Goal: Task Accomplishment & Management: Manage account settings

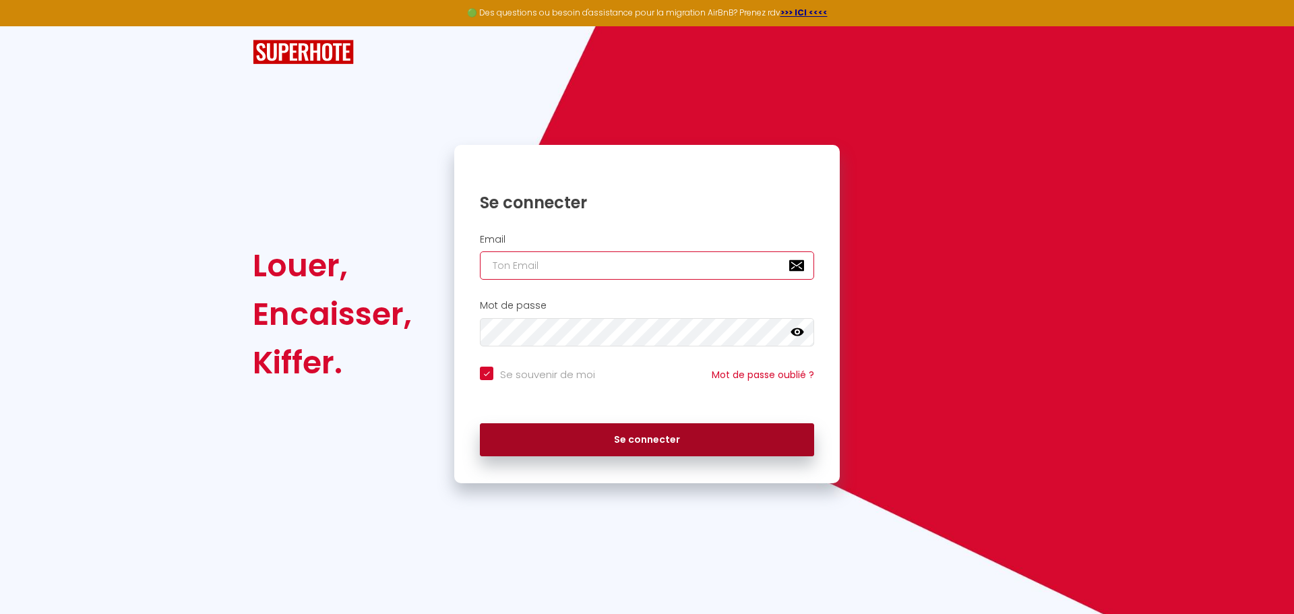
type input "[EMAIL_ADDRESS][DOMAIN_NAME]"
click at [636, 445] on button "Se connecter" at bounding box center [647, 440] width 334 height 34
checkbox input "true"
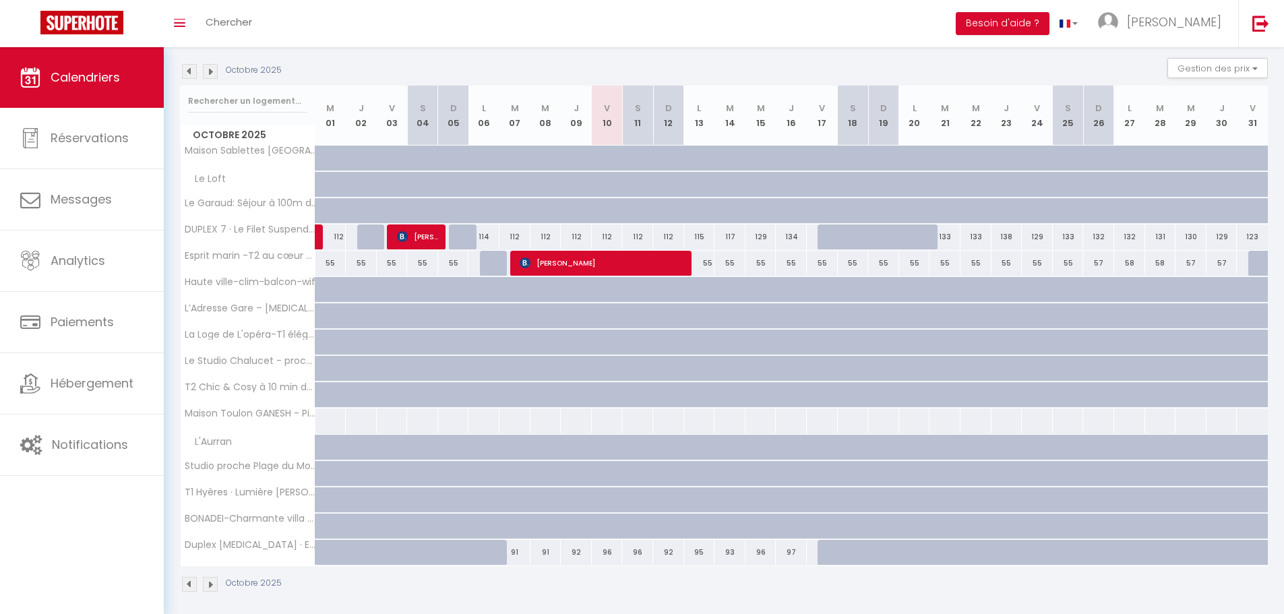
scroll to position [201, 0]
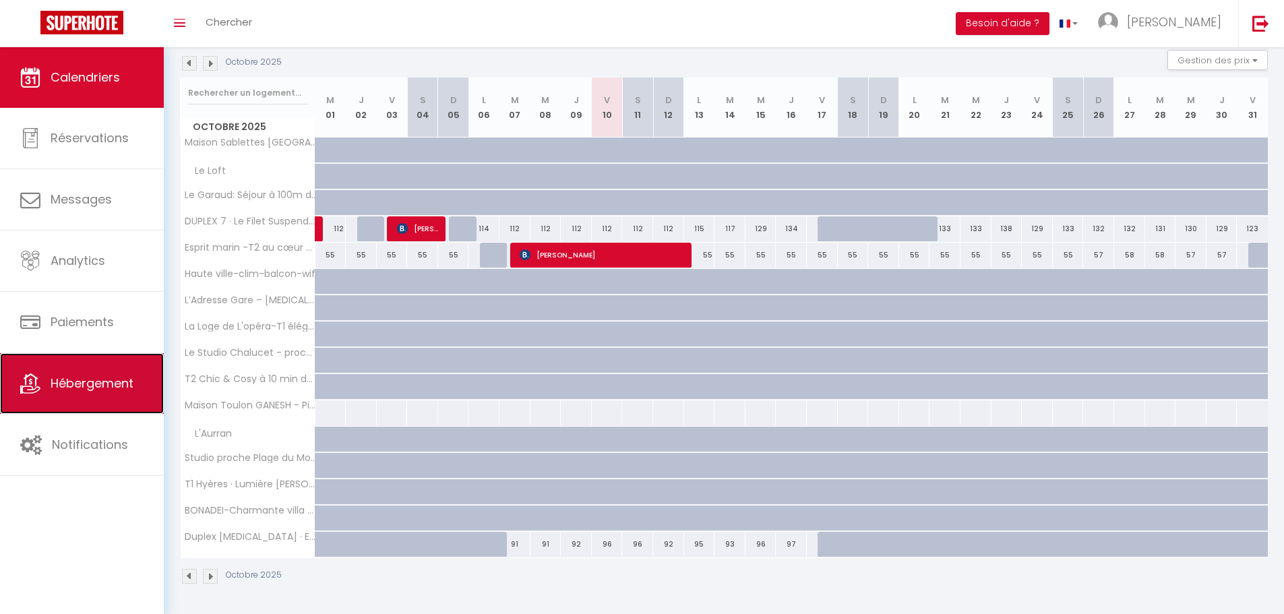
click at [110, 396] on link "Hébergement" at bounding box center [82, 383] width 164 height 61
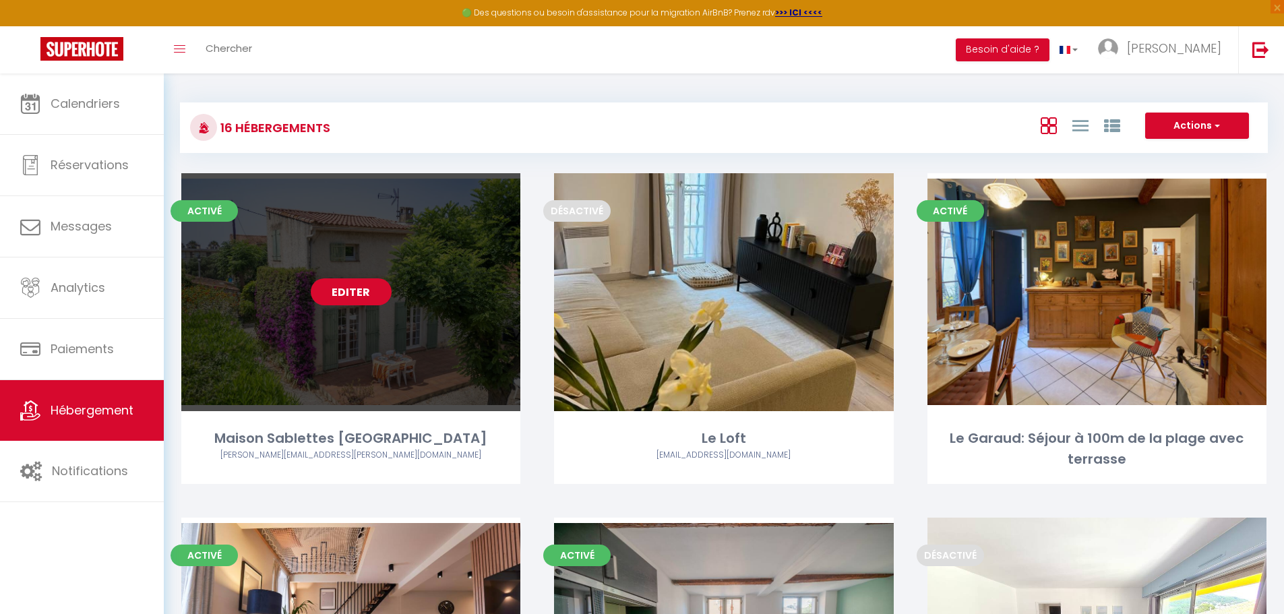
click at [350, 290] on link "Editer" at bounding box center [351, 291] width 81 height 27
click at [357, 300] on link "Editer" at bounding box center [351, 291] width 81 height 27
select select "3"
select select "2"
select select "1"
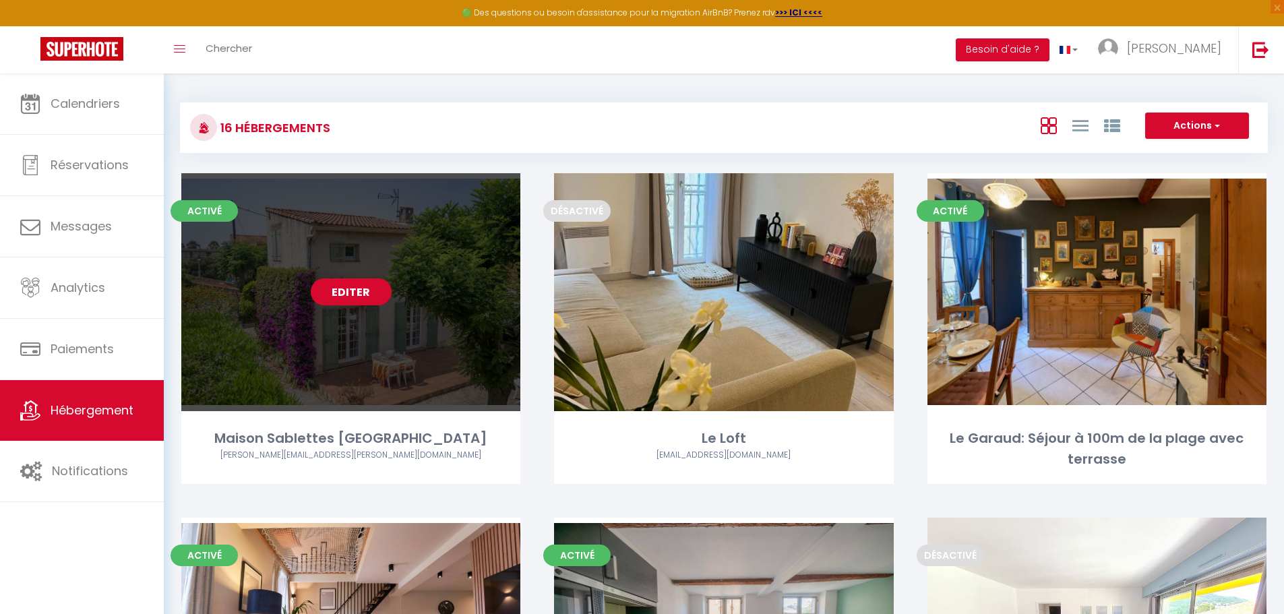
select select "1"
select select
select select "28"
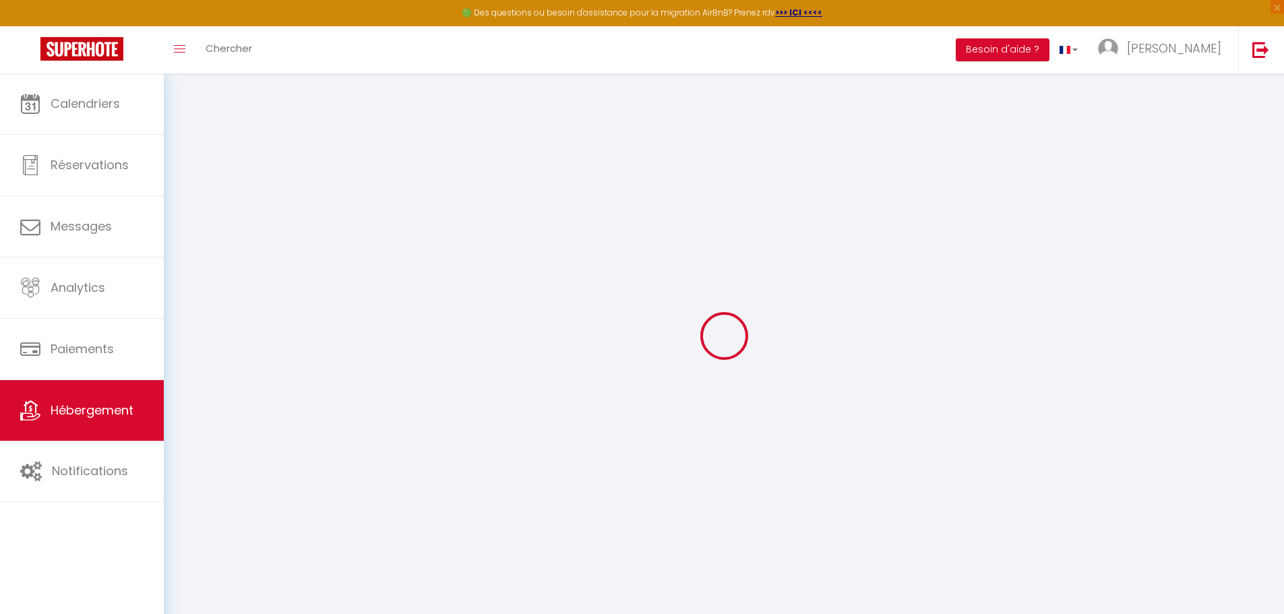
select select
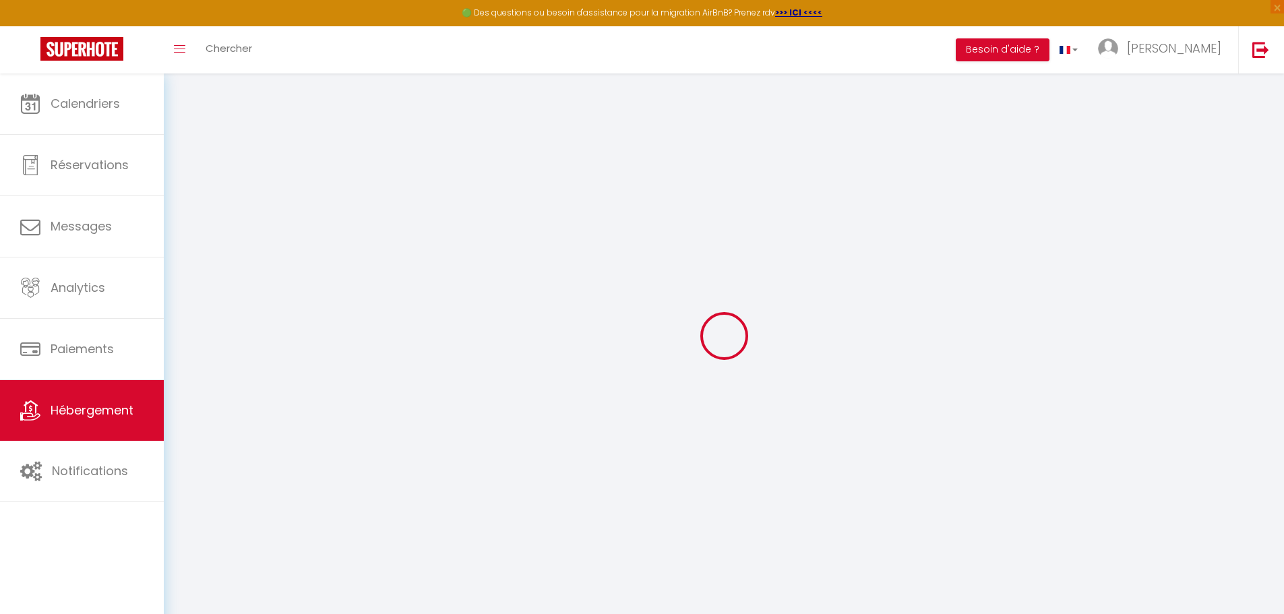
select select
checkbox input "false"
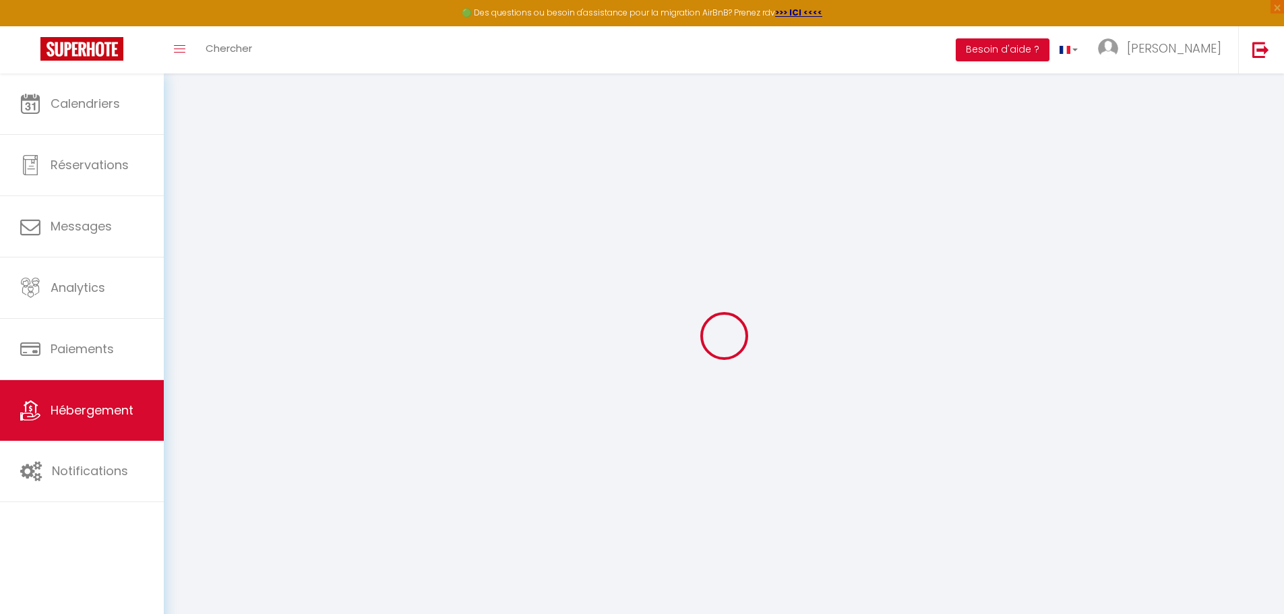
select select
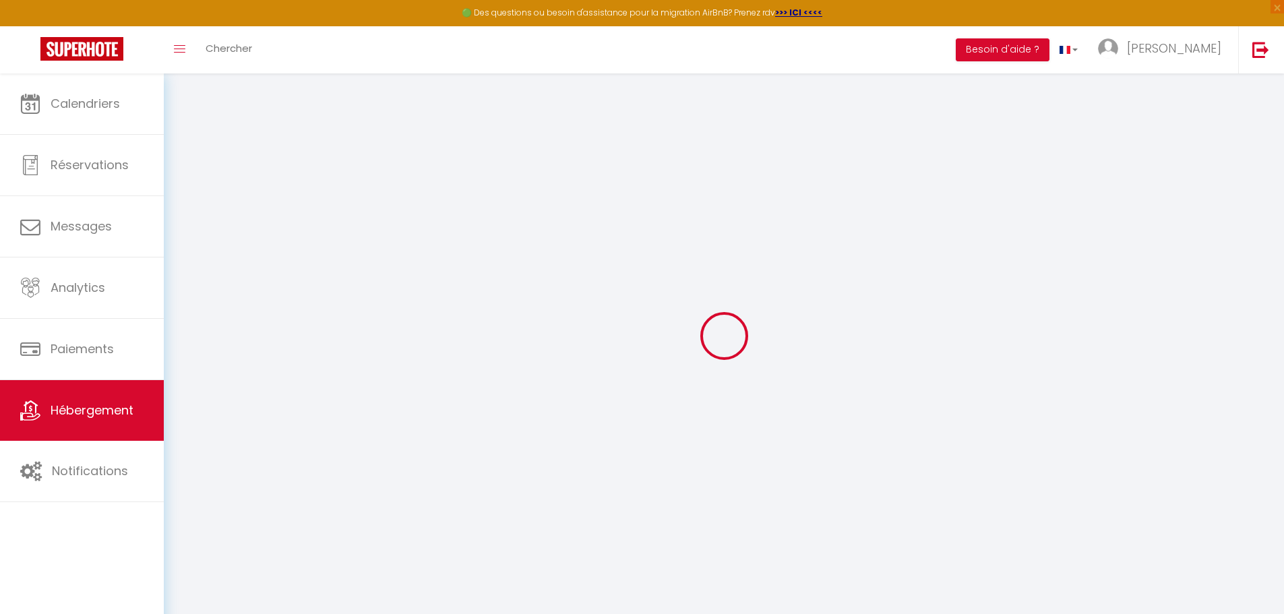
select select
checkbox input "false"
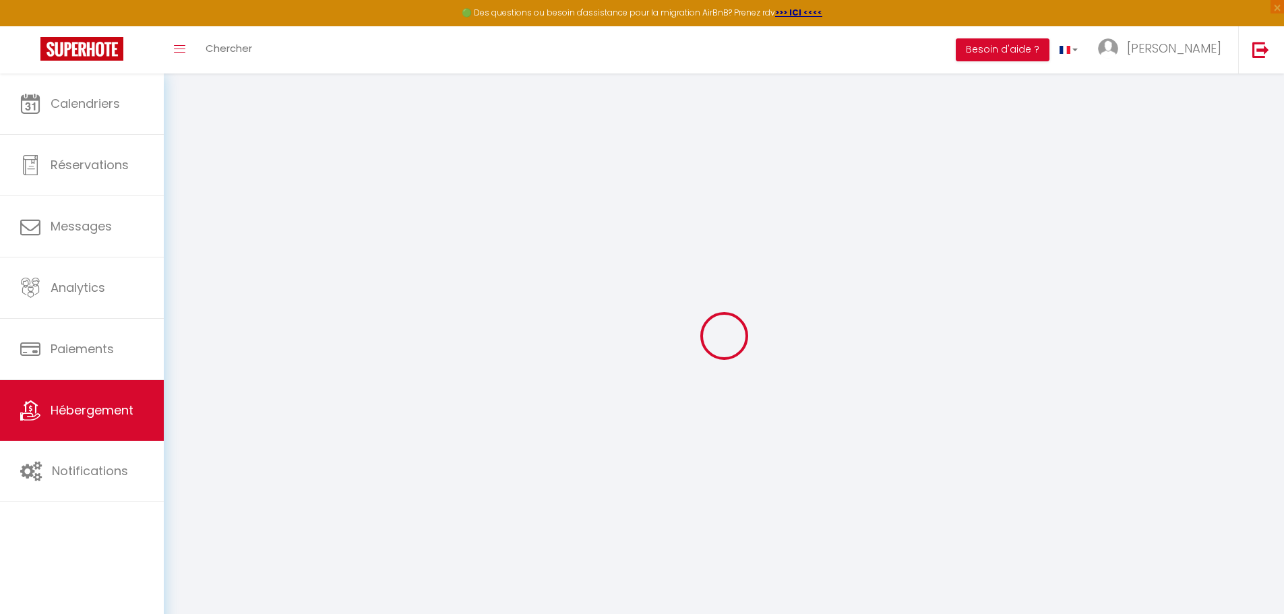
checkbox input "false"
select select
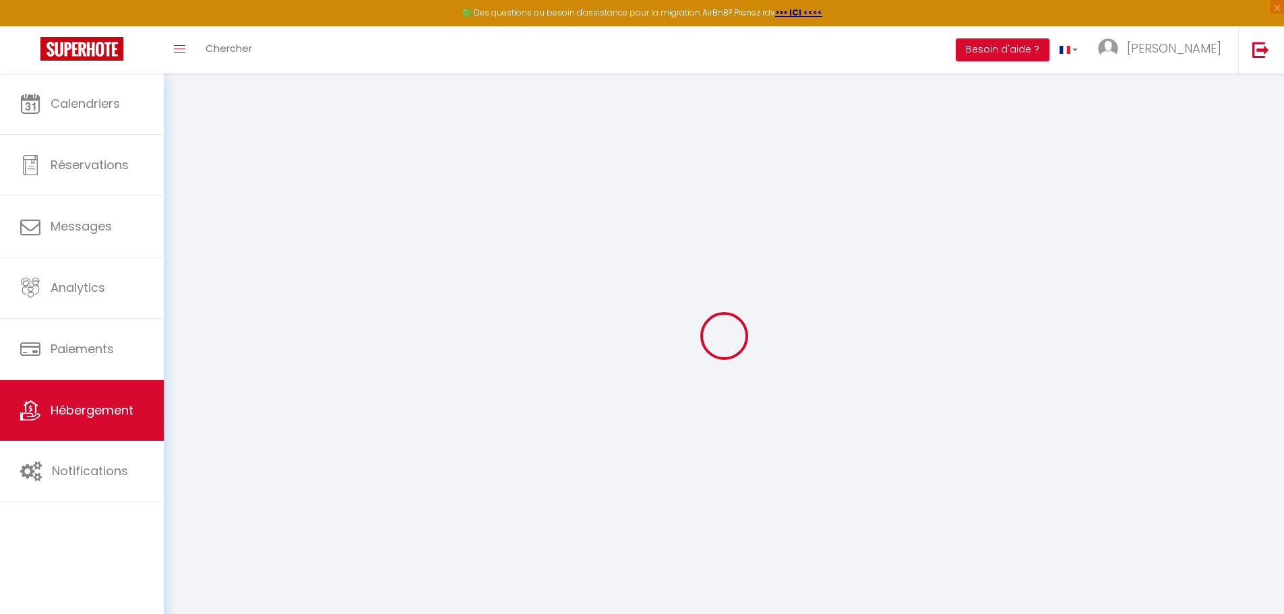
select select
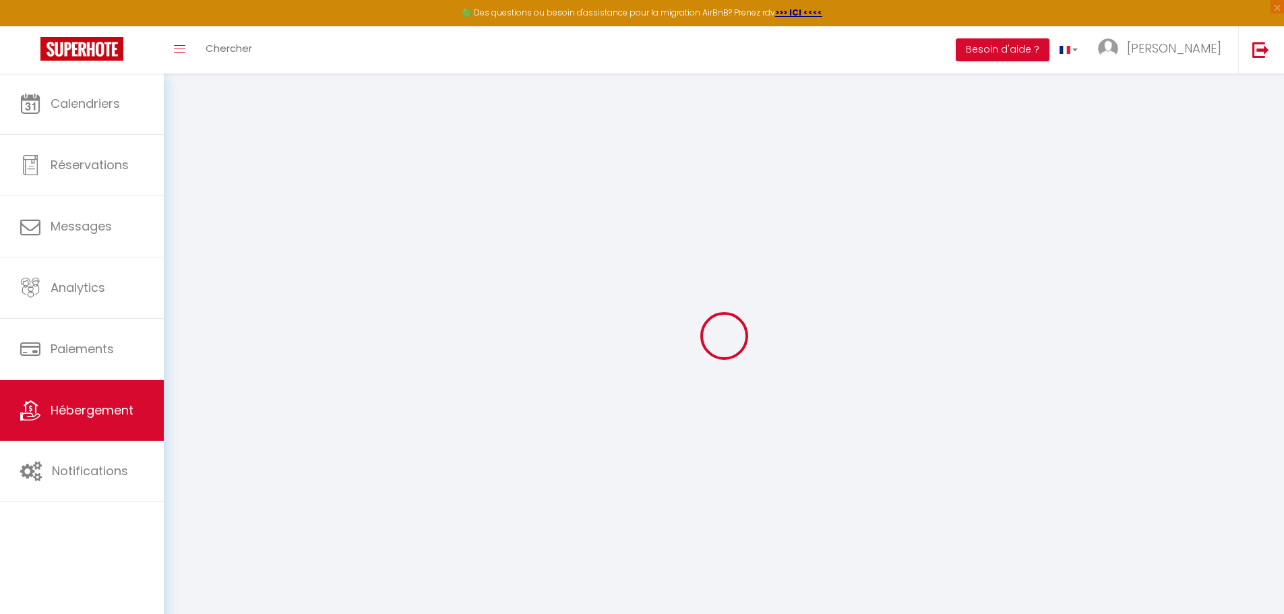
checkbox input "false"
select select
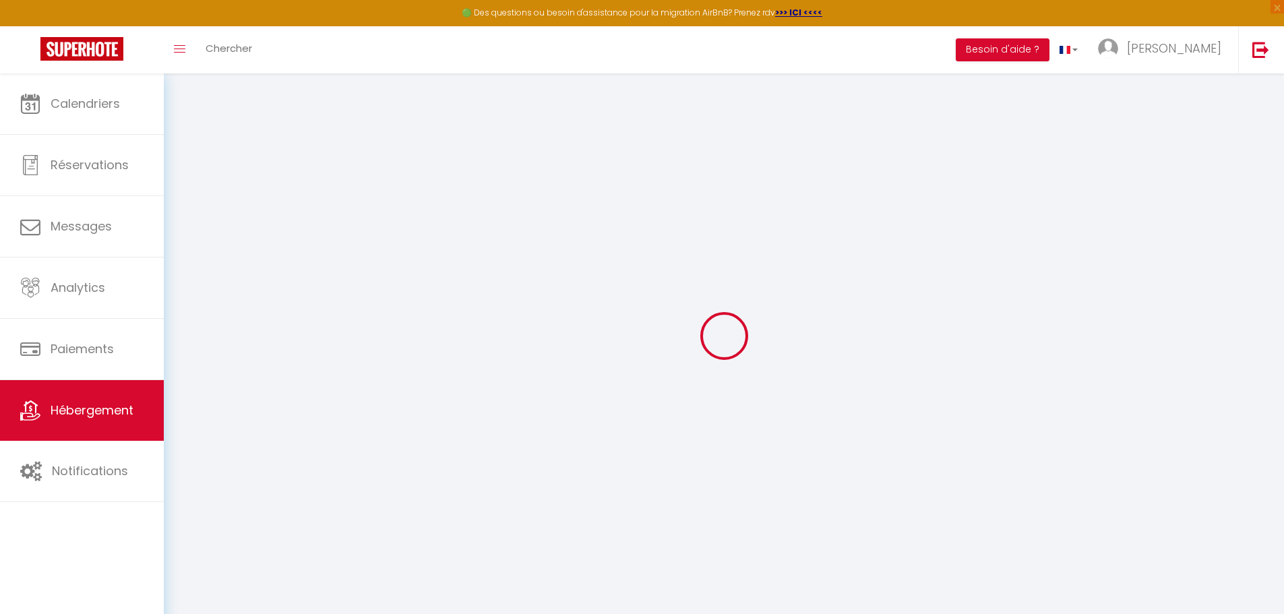
select select
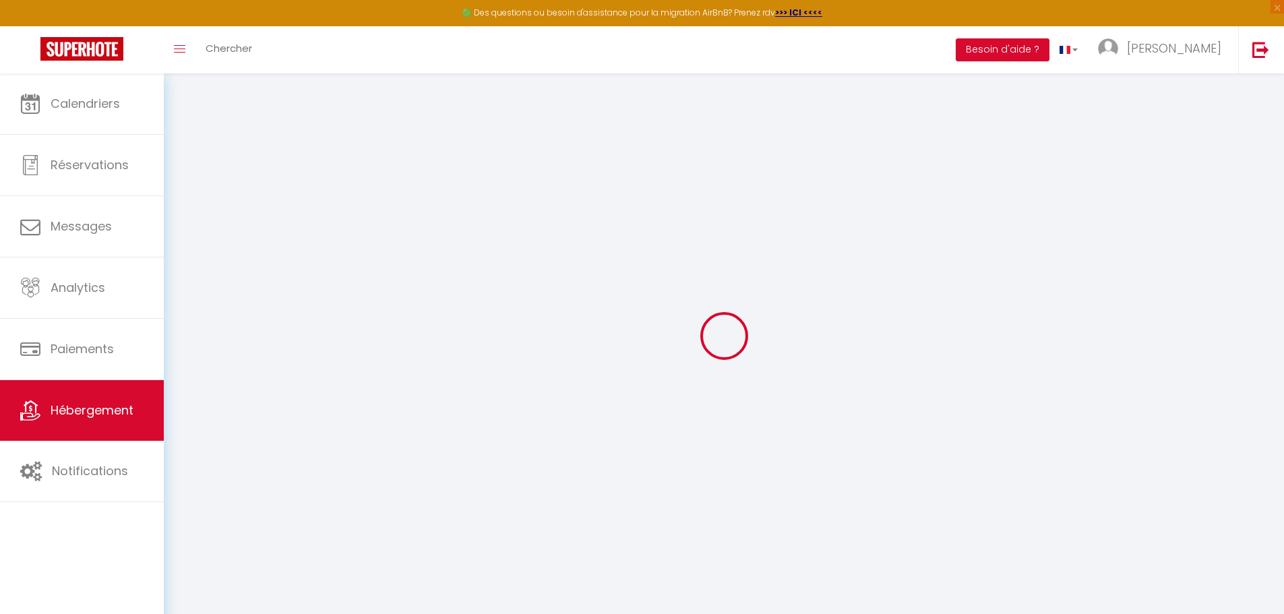
select select
checkbox input "false"
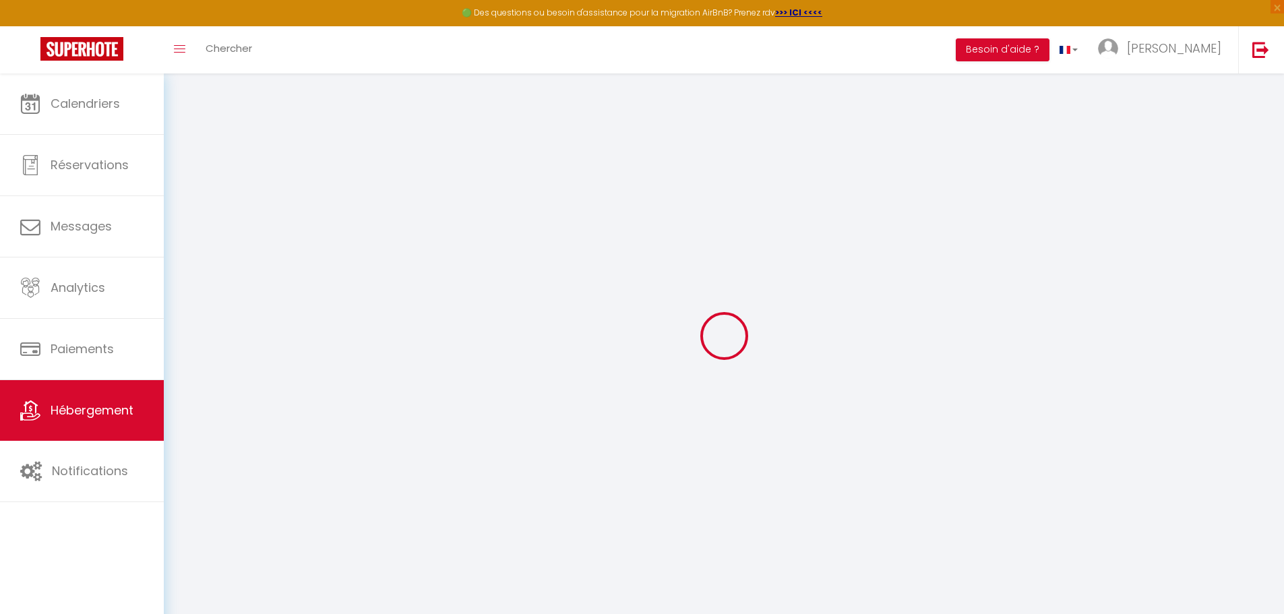
checkbox input "false"
select select
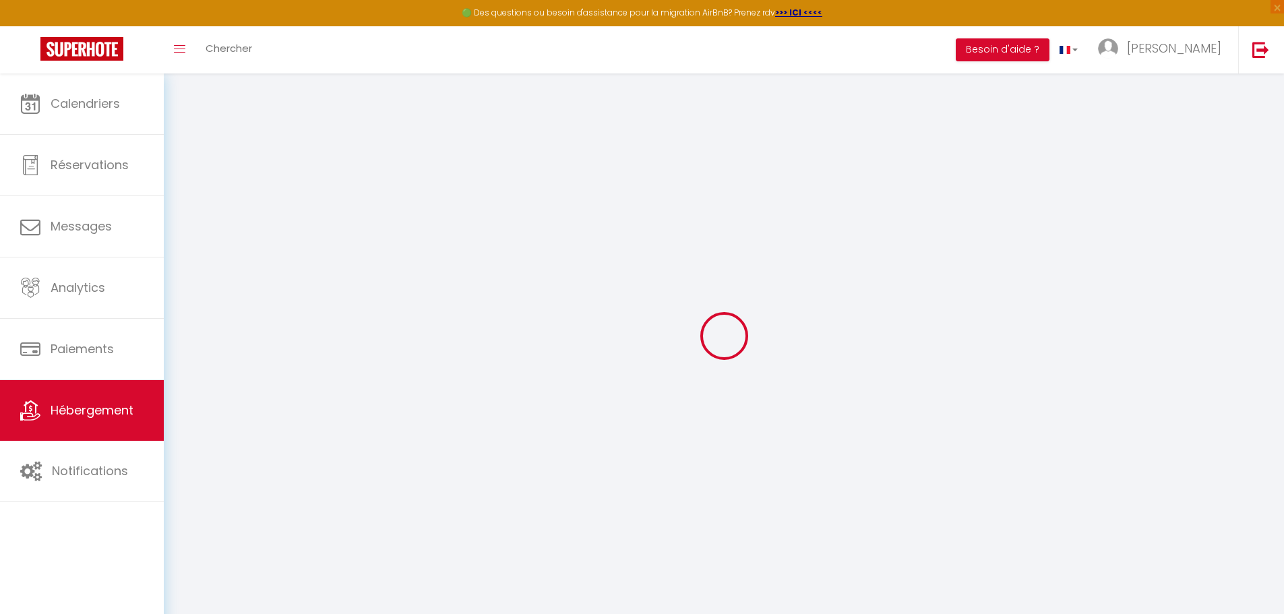
select select
checkbox input "false"
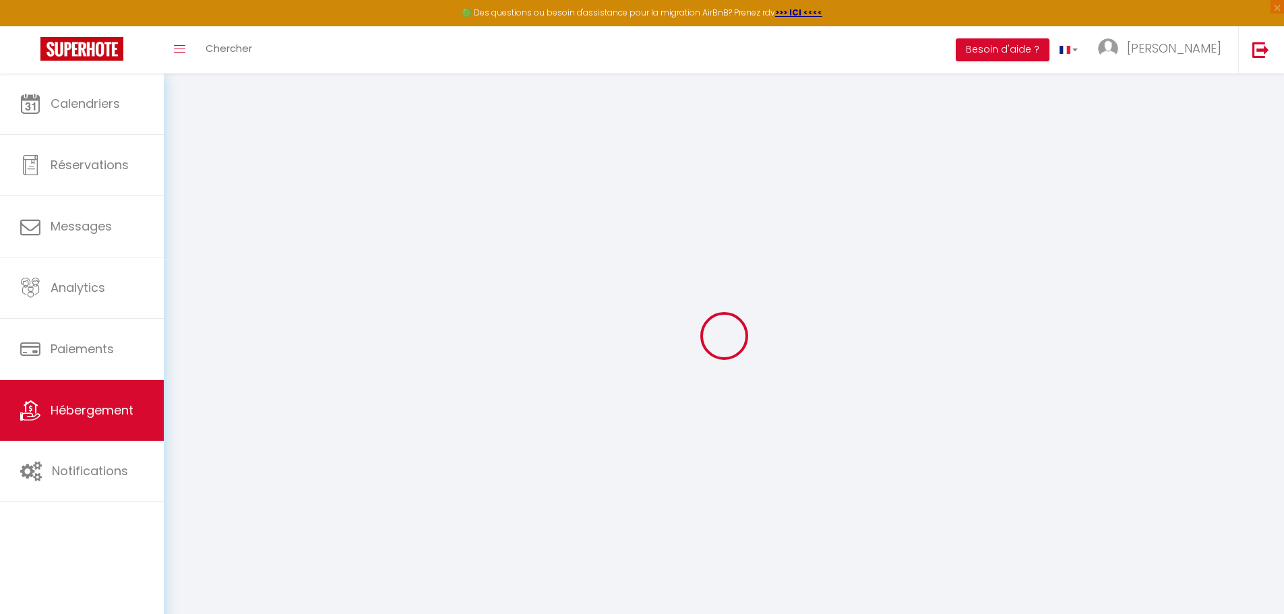
checkbox input "false"
select select
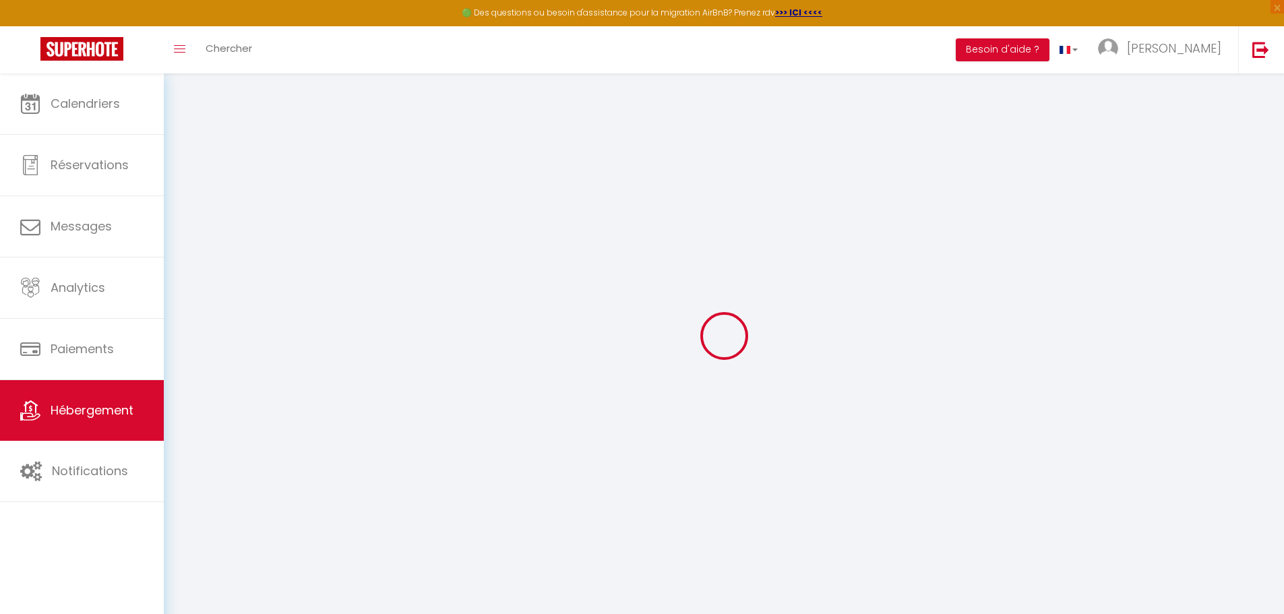
select select
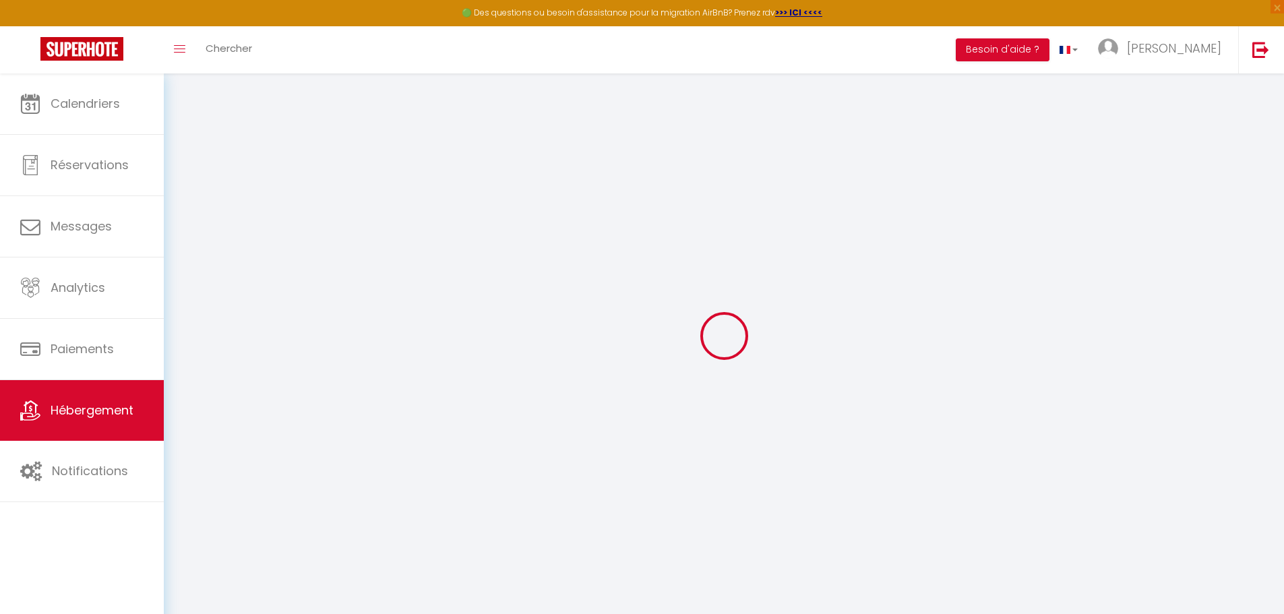
select select
checkbox input "false"
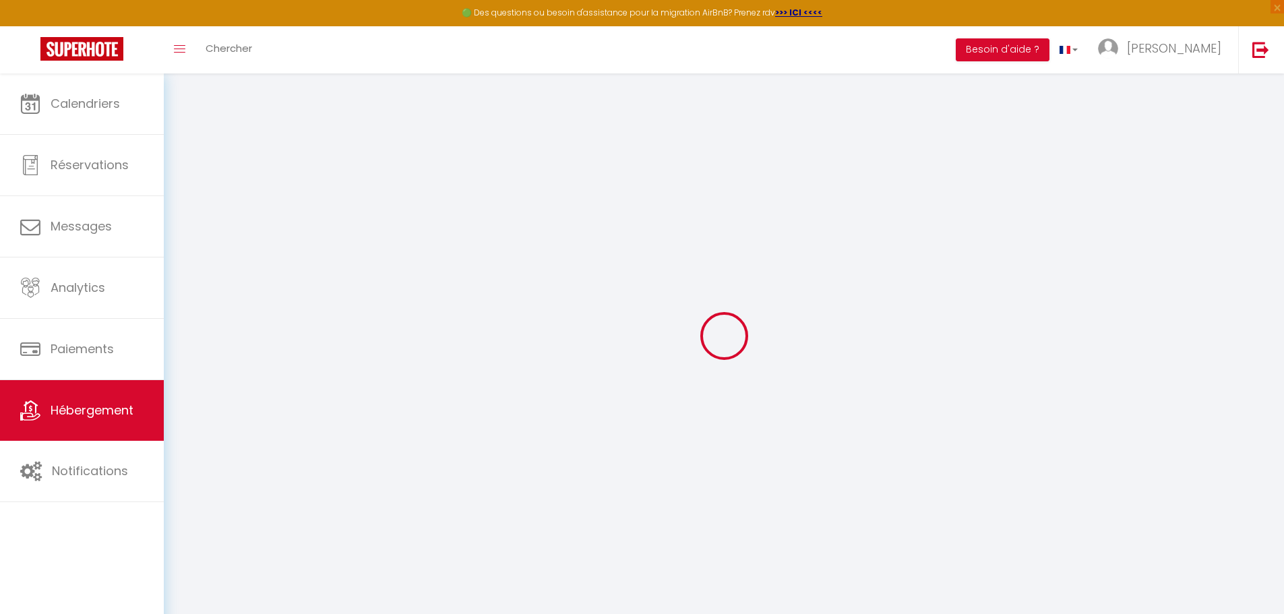
select select
type input "Maison Sablettes [GEOGRAPHIC_DATA]"
type input "[PERSON_NAME]"
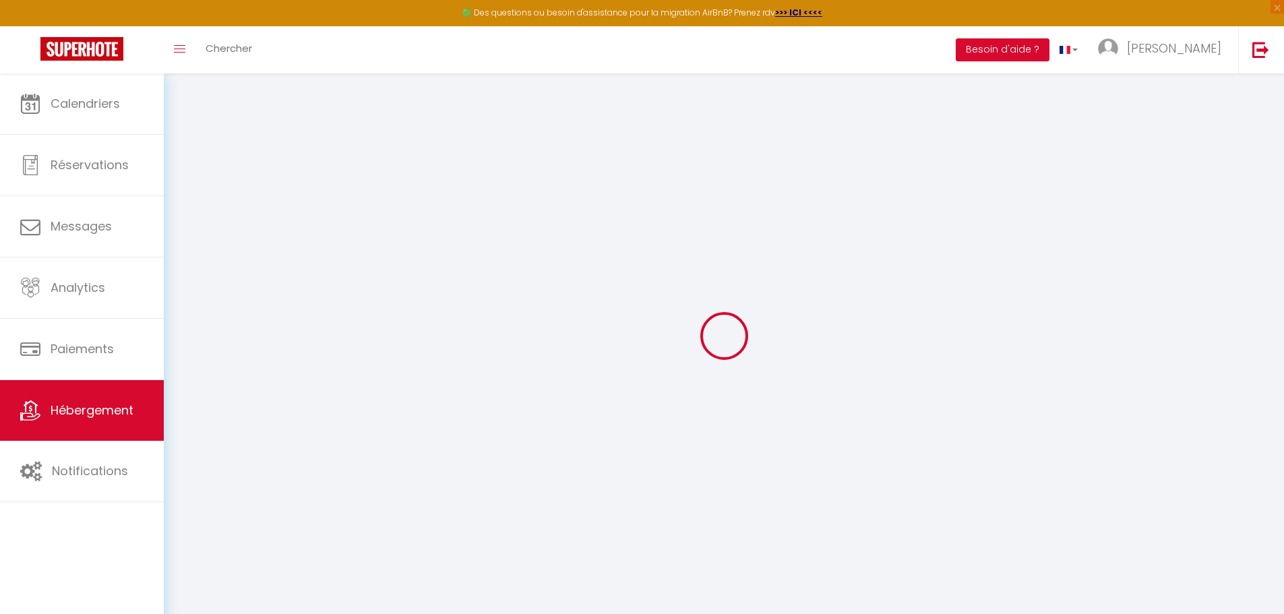
type input "[STREET_ADDRESS][PERSON_NAME]"
type input "83500"
type input "LA SEYNE SUR MER"
select select "5"
select select "3"
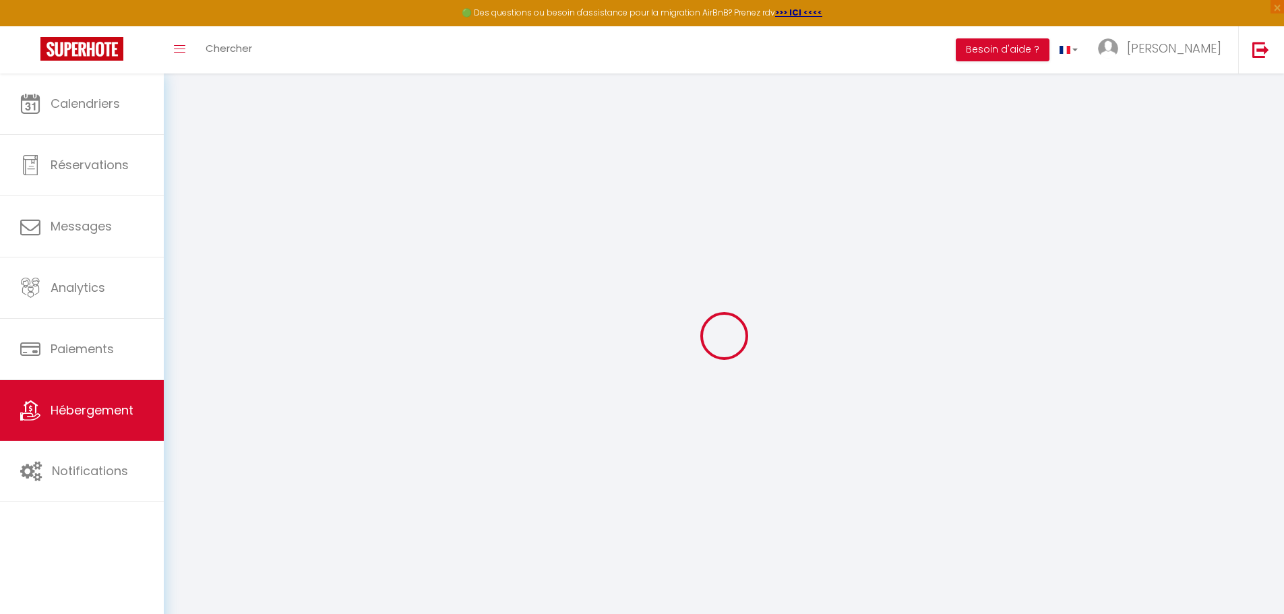
type input "500"
type input "150"
type input "5"
type input "455"
select select
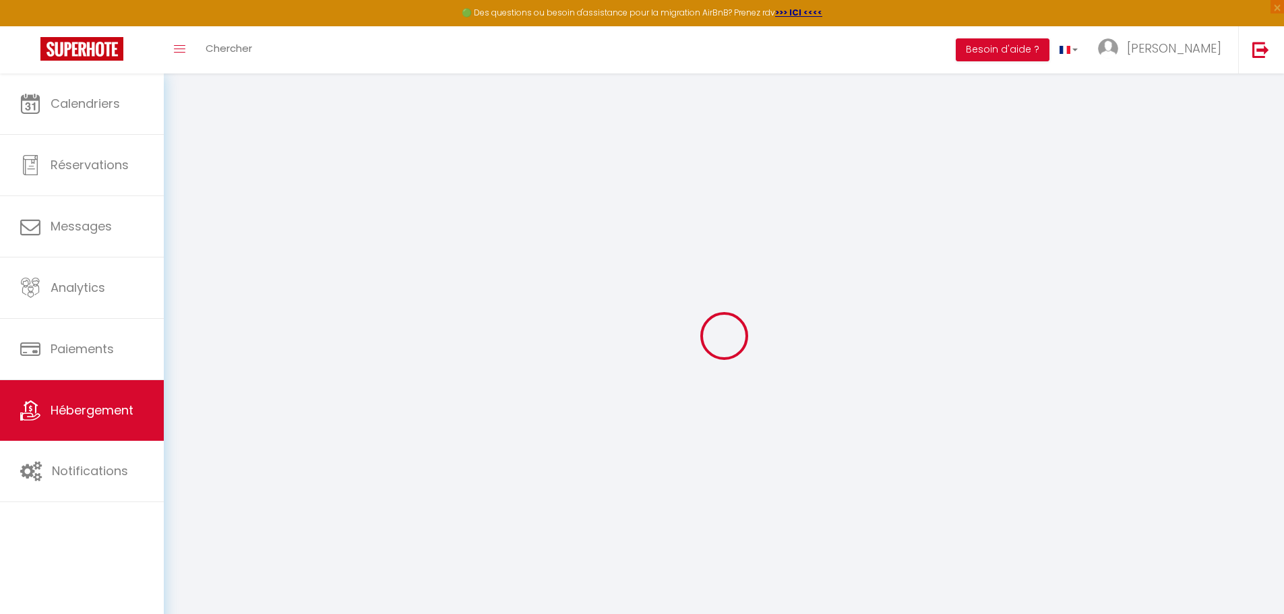
select select
type input "42 [PERSON_NAME]"
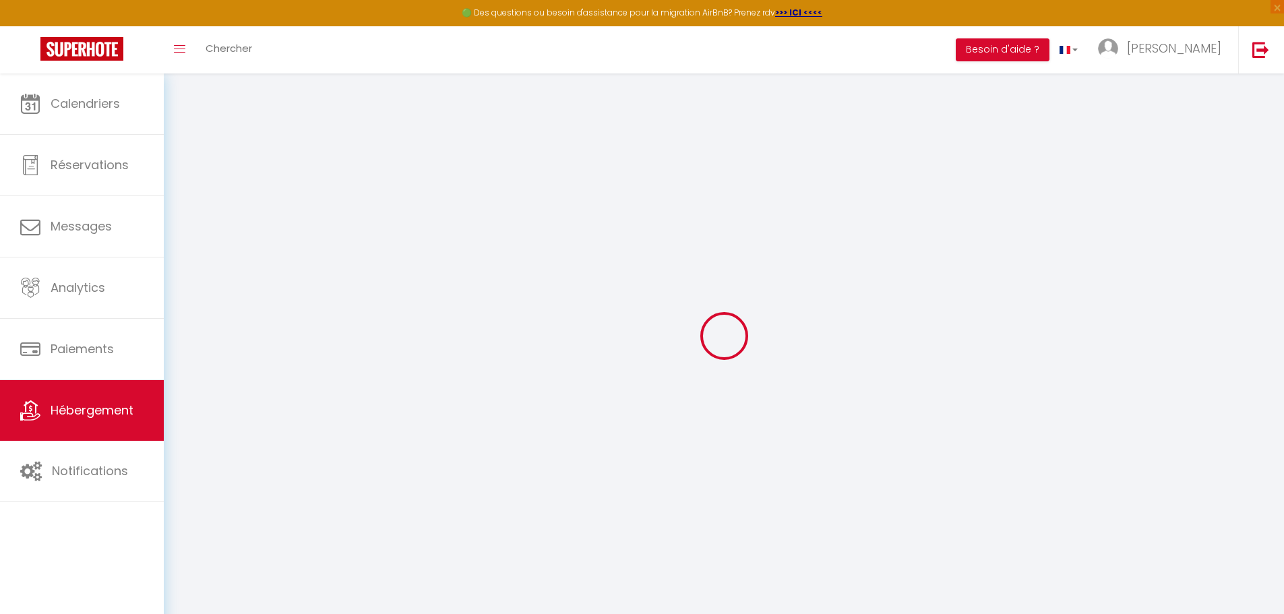
type input "83500"
type input "La Seyne-[GEOGRAPHIC_DATA]"
type input "[EMAIL_ADDRESS][DOMAIN_NAME]"
select select "15046"
checkbox input "false"
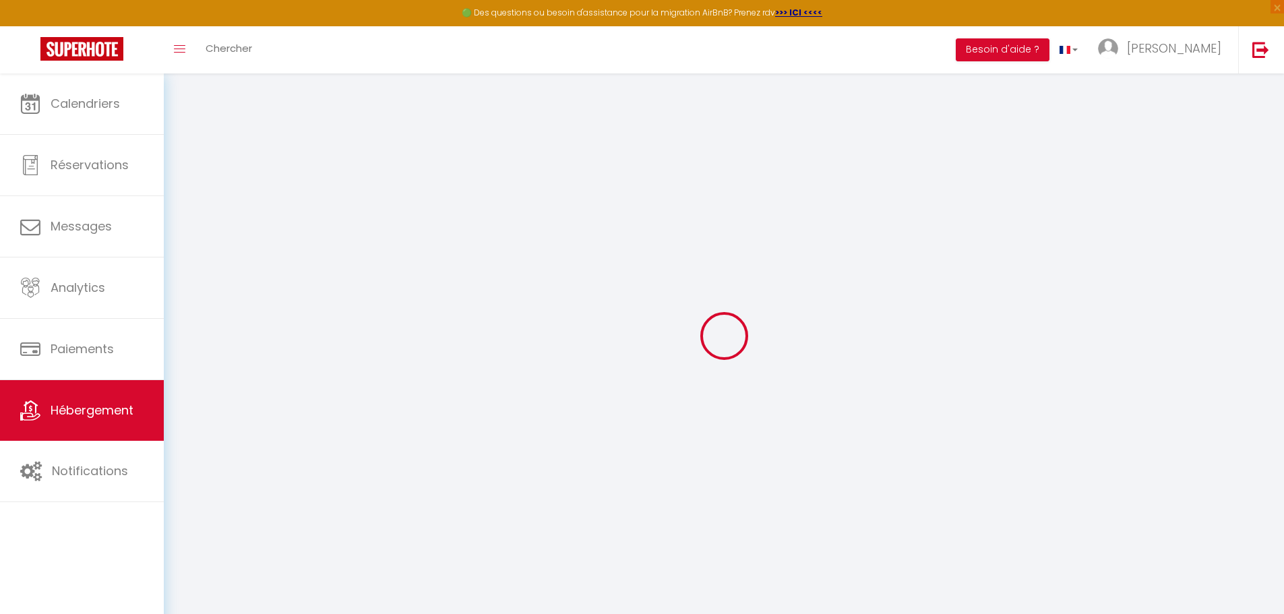
checkbox input "false"
radio input "true"
type input "24"
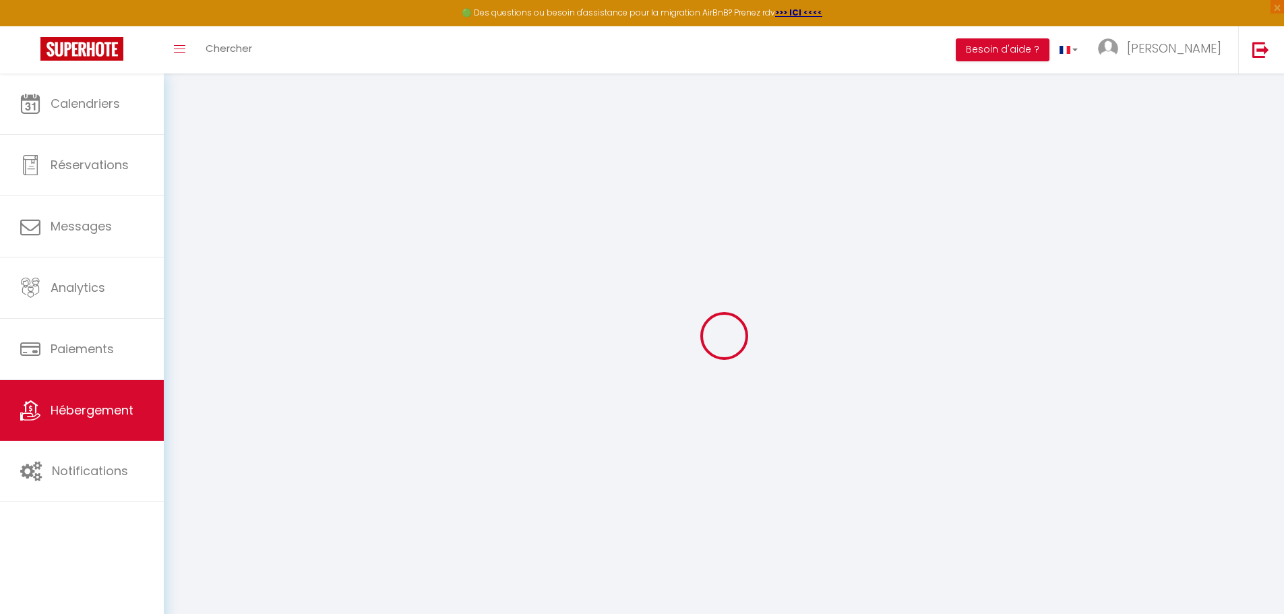
type input "151"
type input "0"
select select
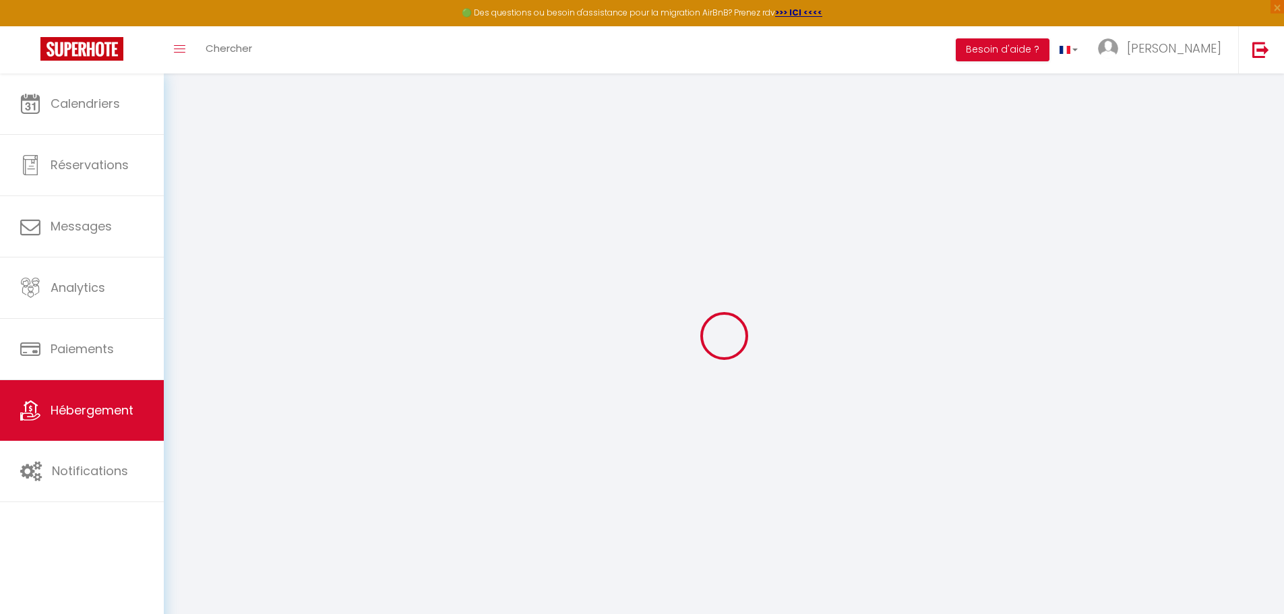
select select
checkbox input "false"
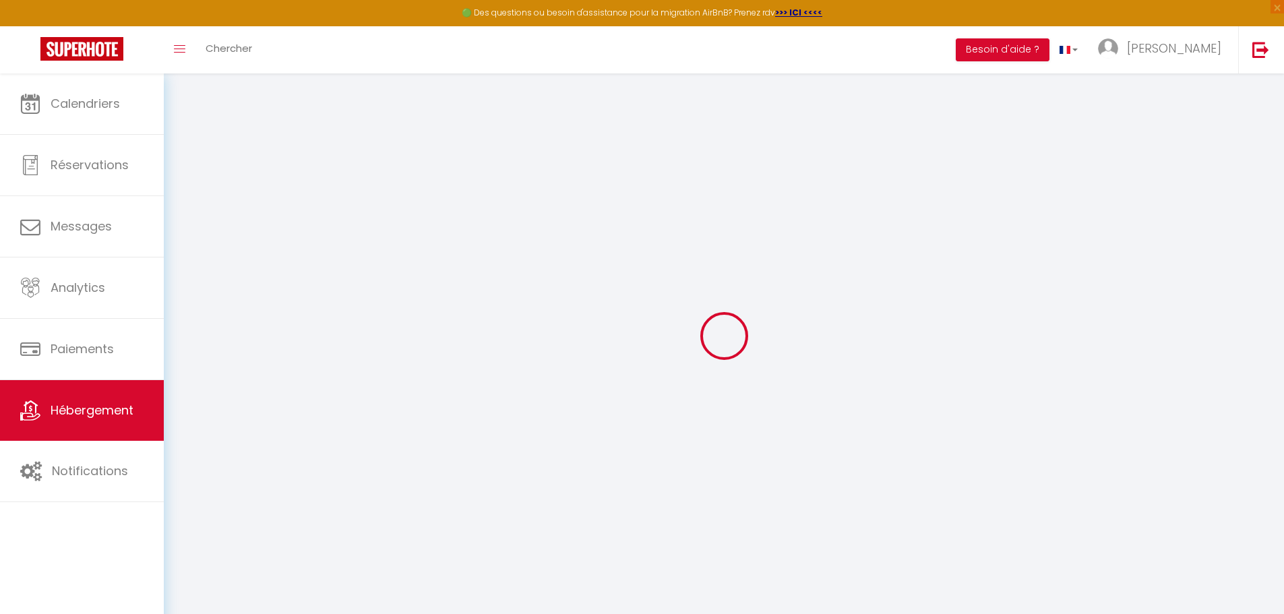
checkbox input "false"
select select
checkbox input "false"
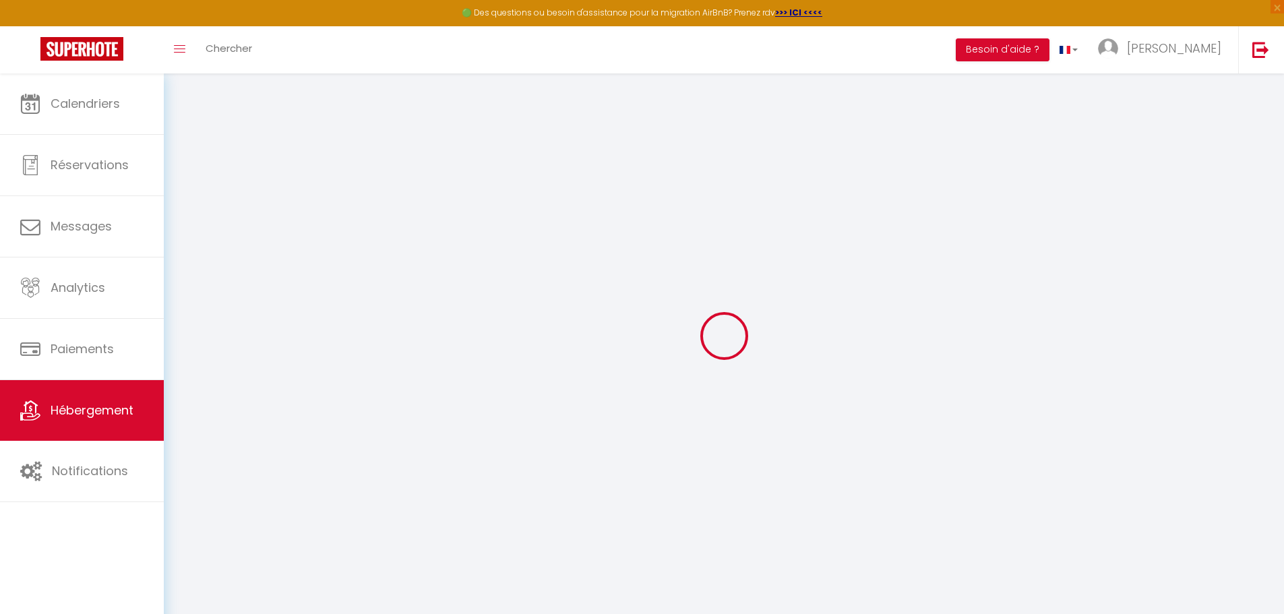
checkbox input "false"
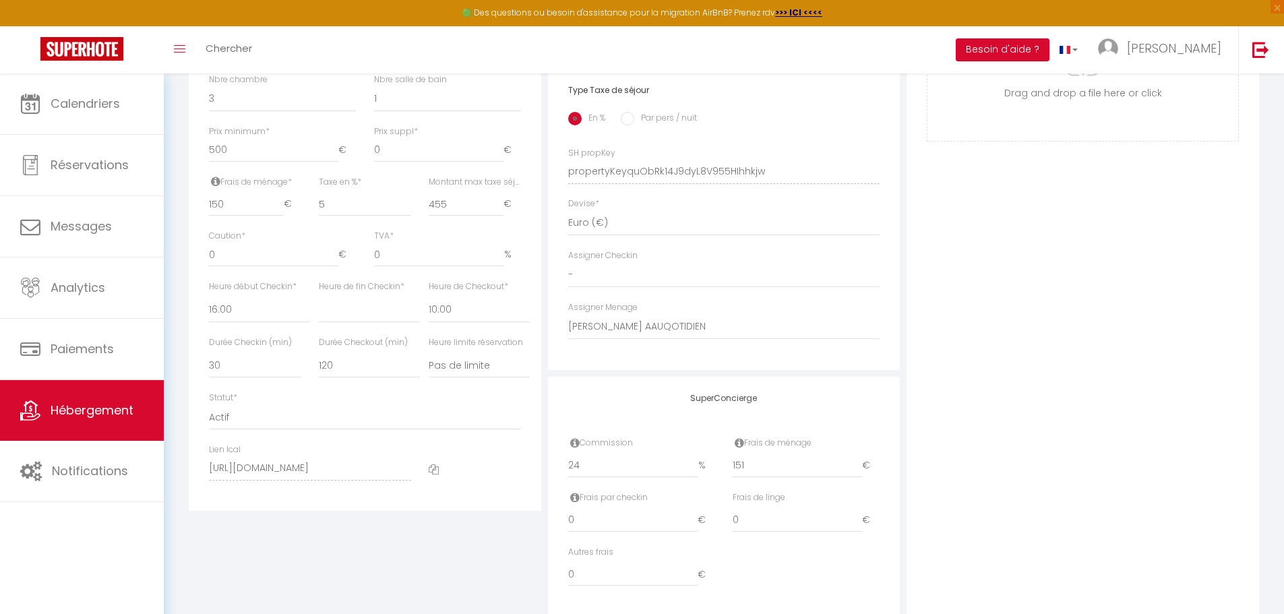
scroll to position [584, 0]
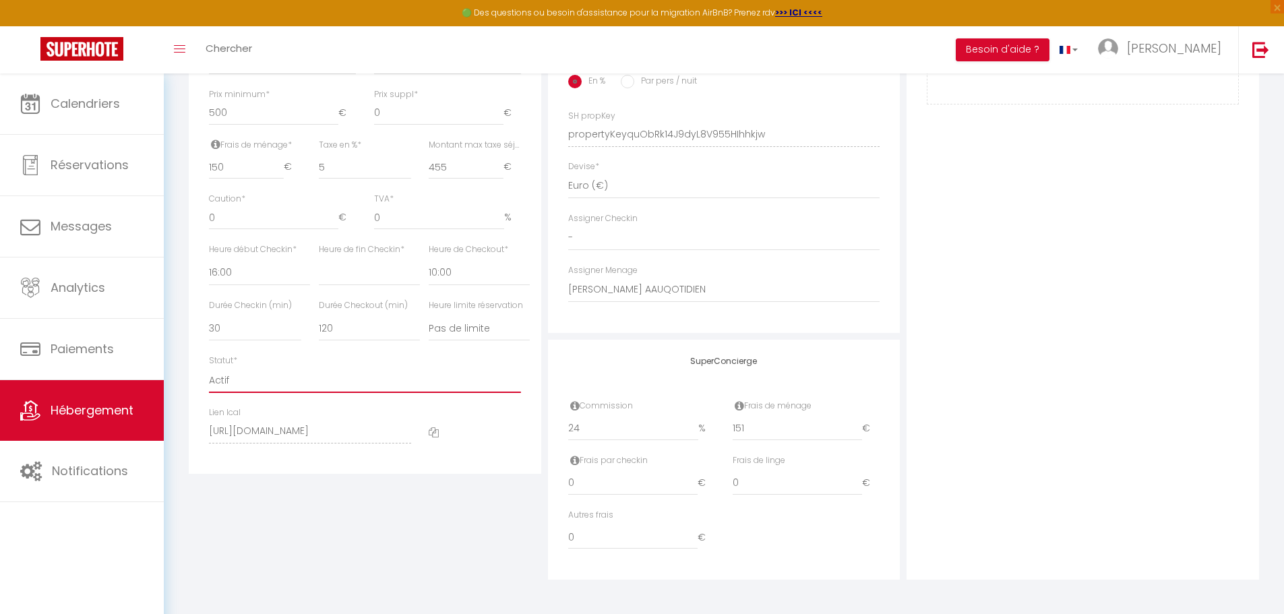
click at [285, 388] on select "Actif Pas actif" at bounding box center [365, 380] width 312 height 26
select select "0"
click at [209, 367] on select "Actif Pas actif" at bounding box center [365, 380] width 312 height 26
select select
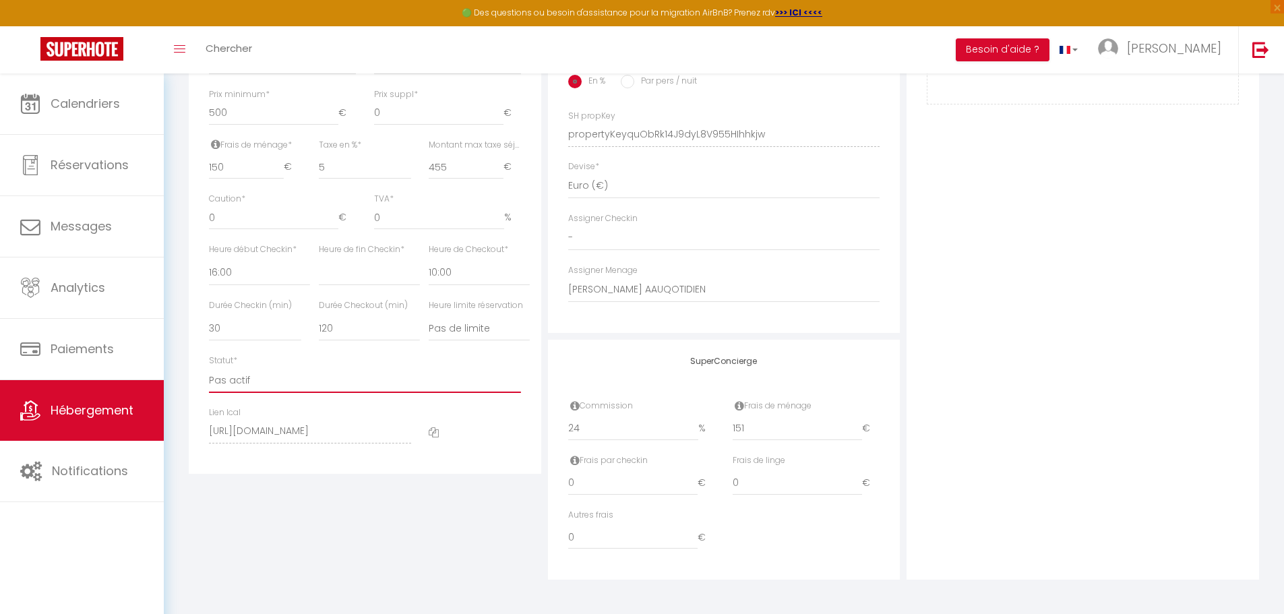
checkbox input "false"
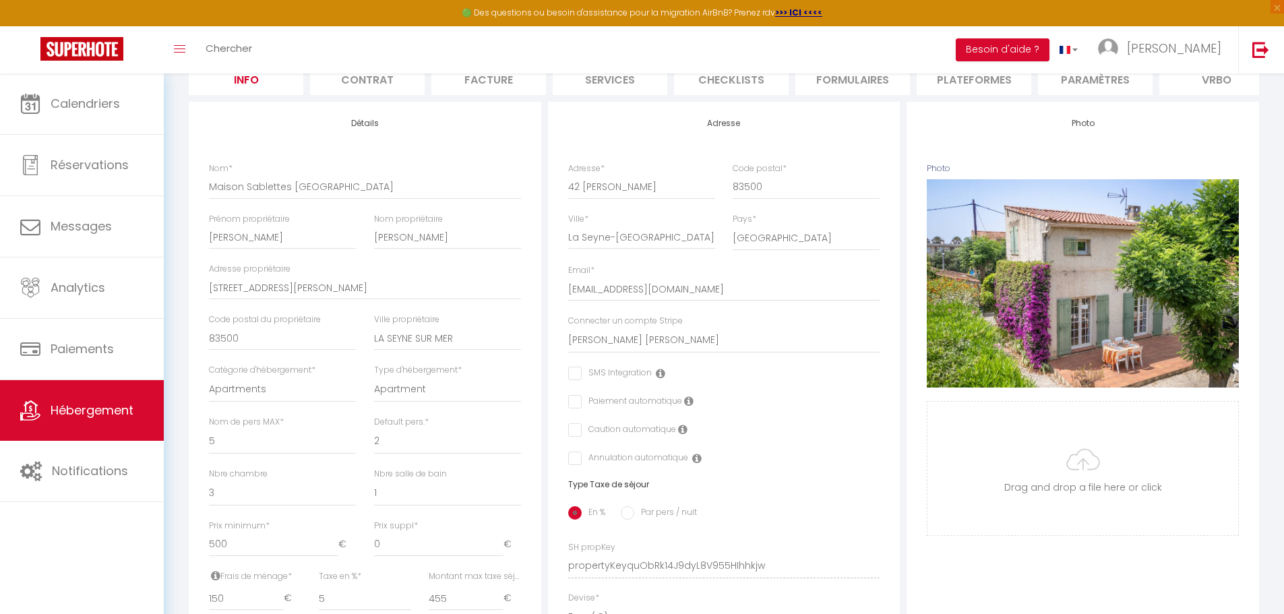
scroll to position [0, 0]
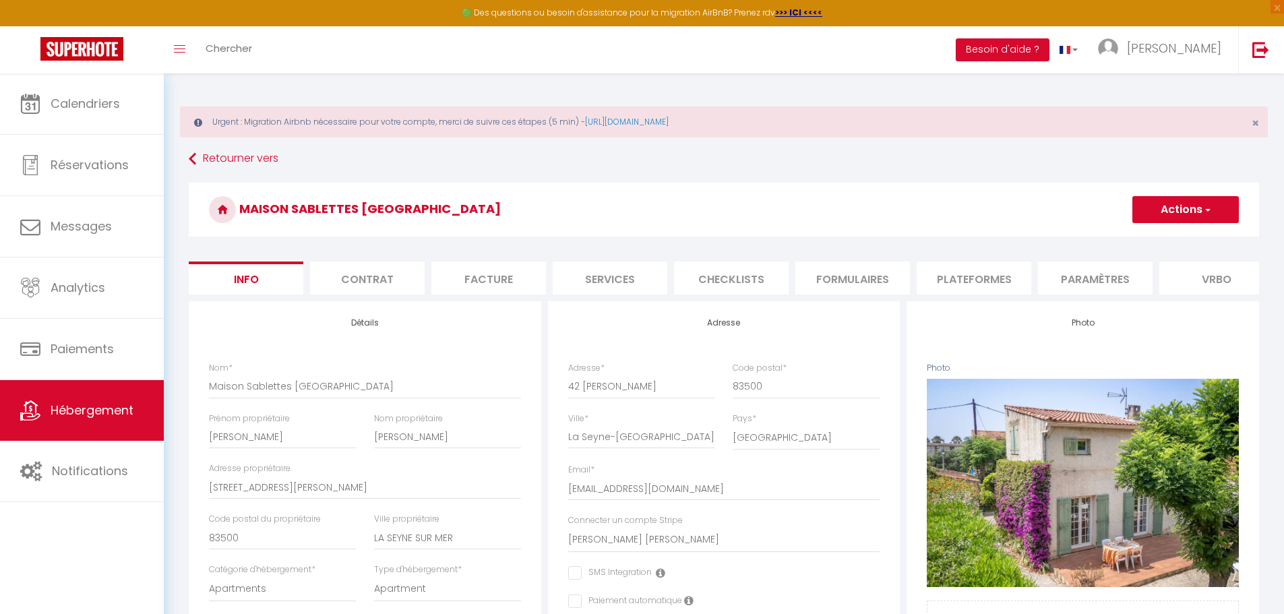
click at [1161, 211] on button "Actions" at bounding box center [1185, 209] width 106 height 27
click at [1132, 237] on input "Enregistrer" at bounding box center [1132, 239] width 50 height 13
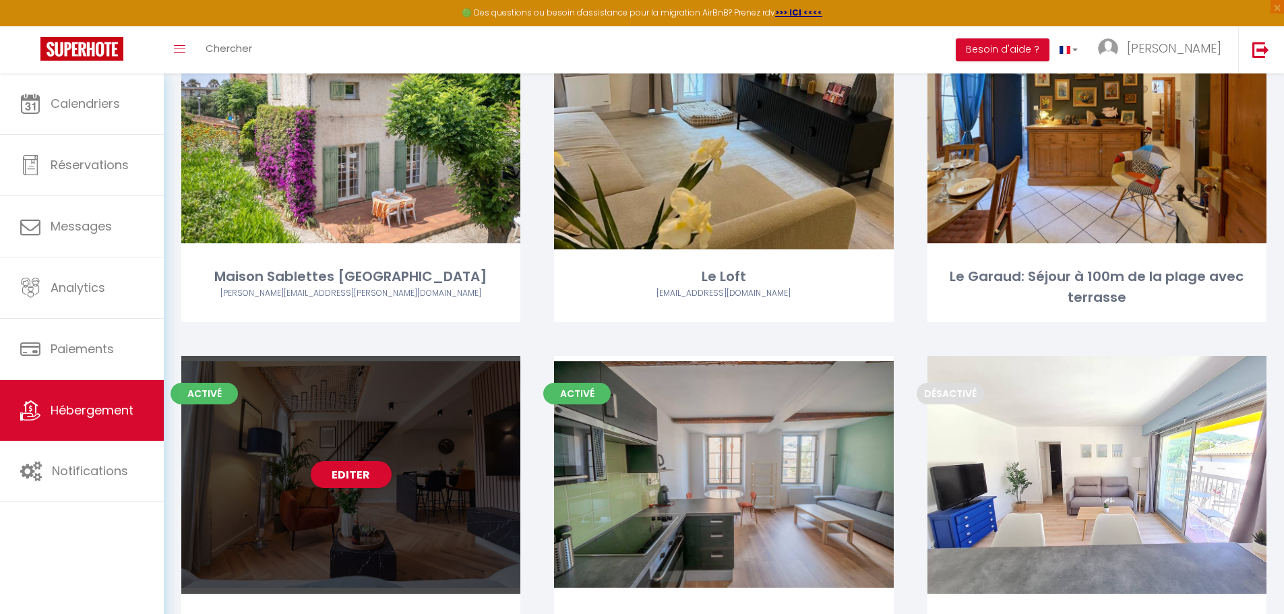
scroll to position [350, 0]
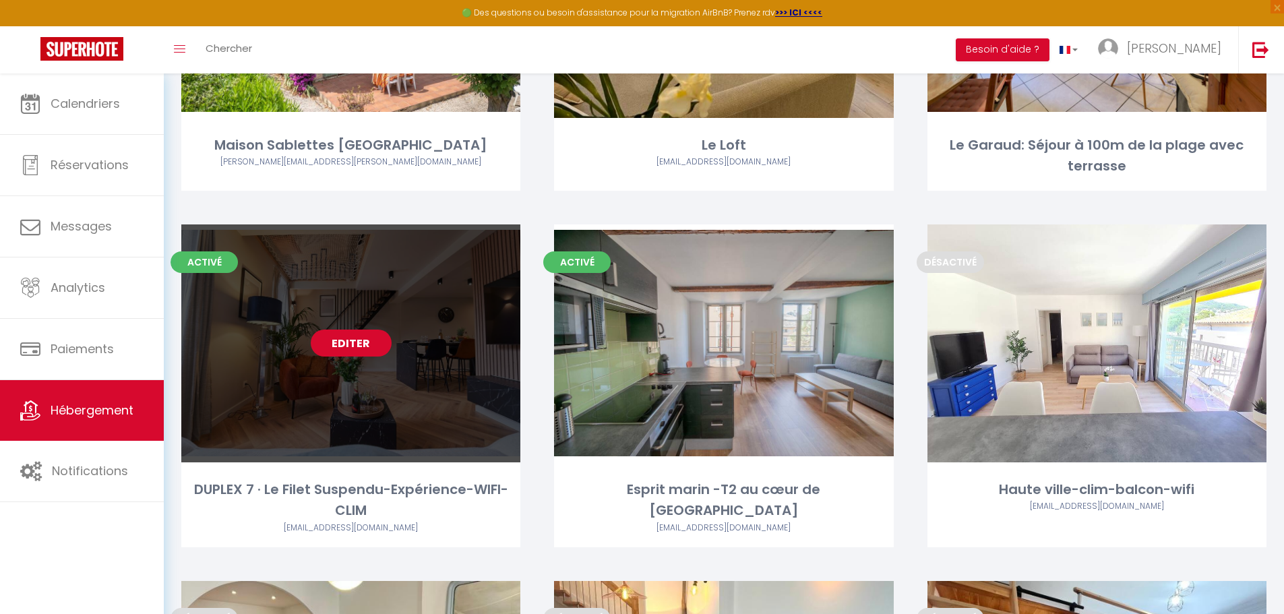
click at [360, 335] on link "Editer" at bounding box center [351, 343] width 81 height 27
click at [368, 347] on link "Editer" at bounding box center [351, 343] width 81 height 27
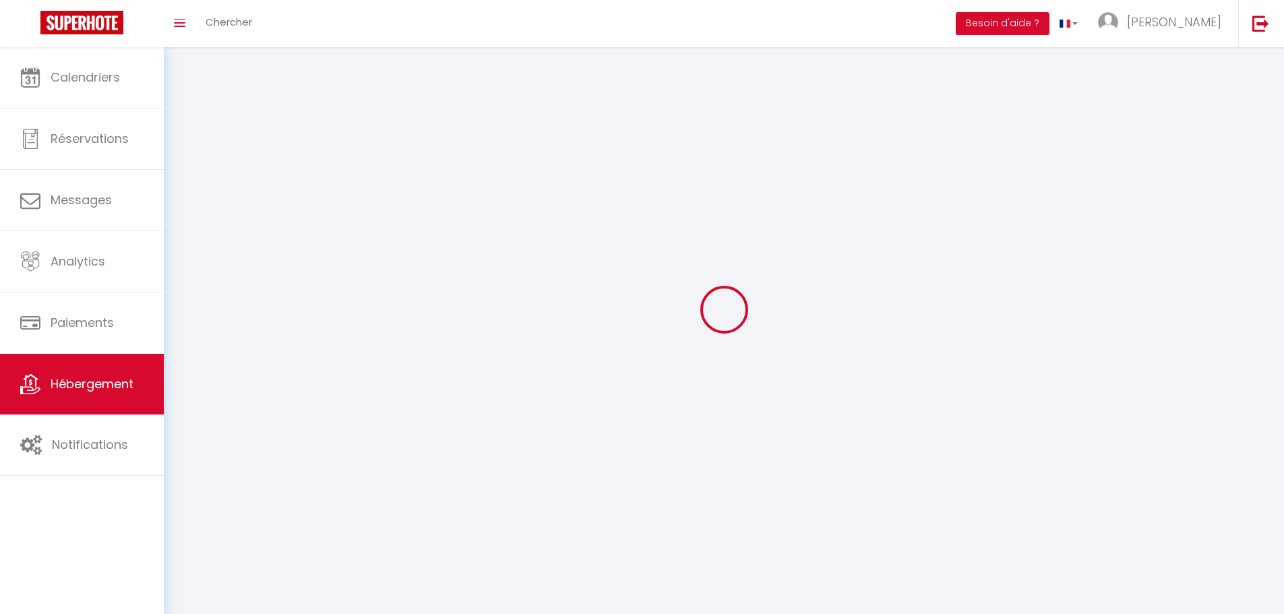
select select "1"
select select
select select "28"
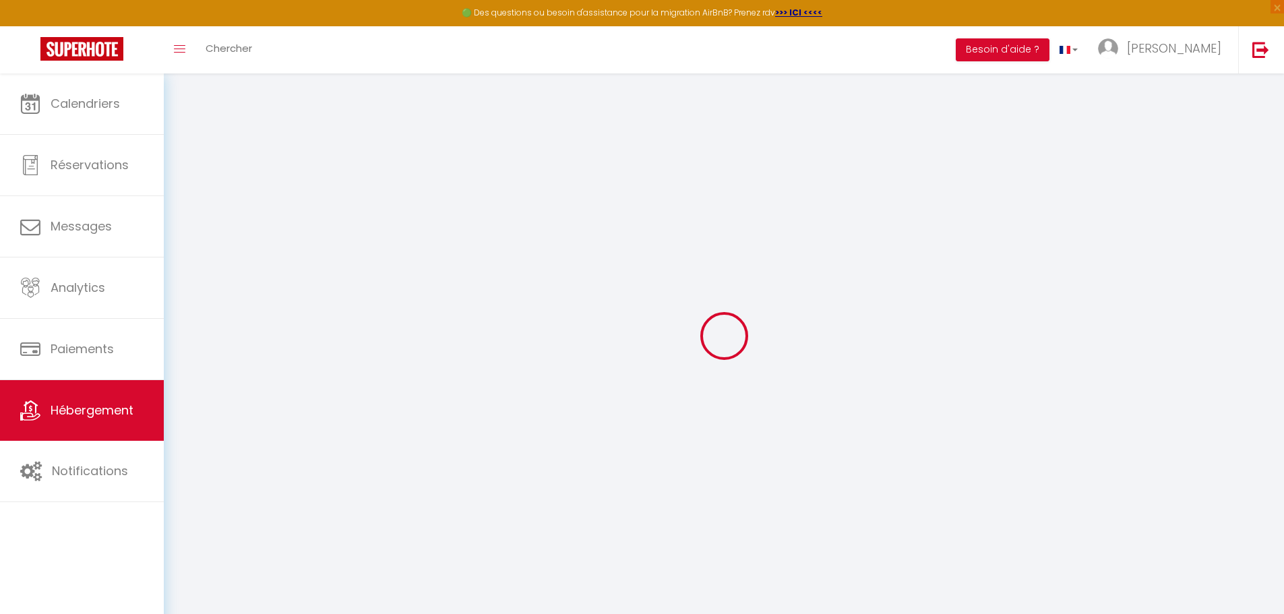
select select
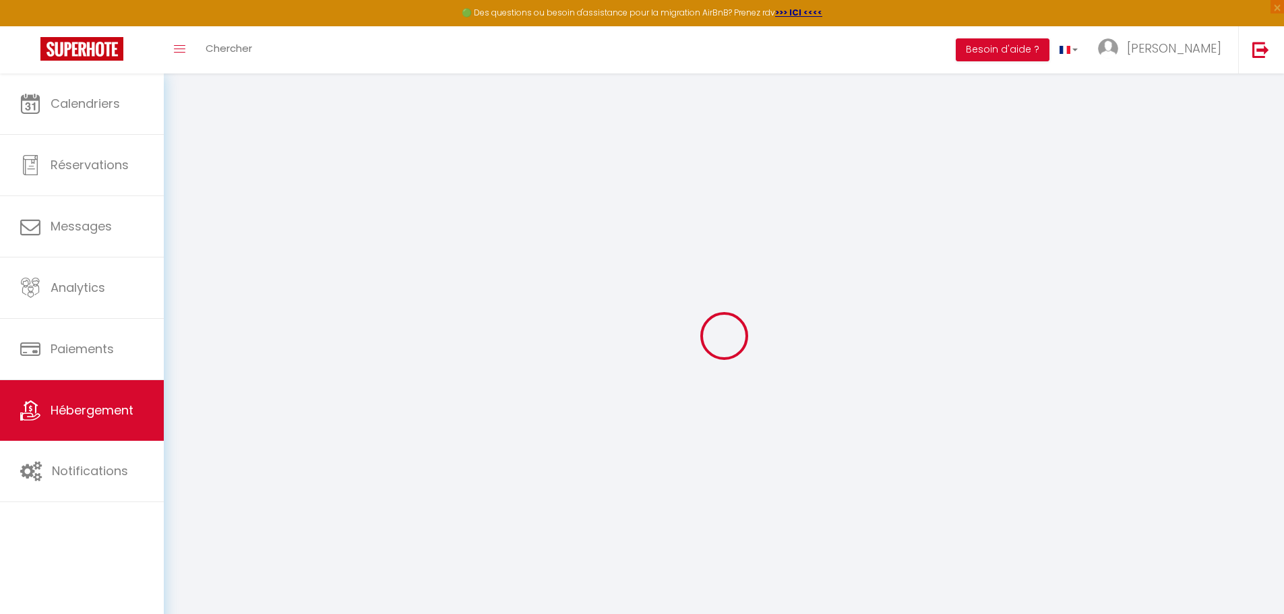
select select
checkbox input "false"
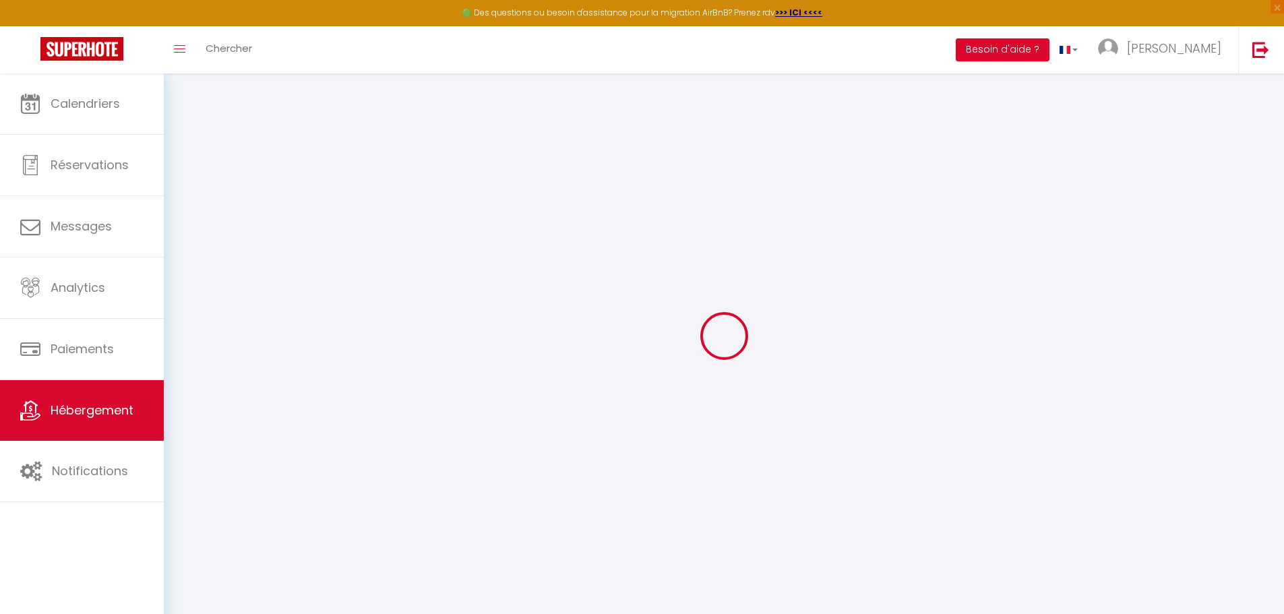
select select
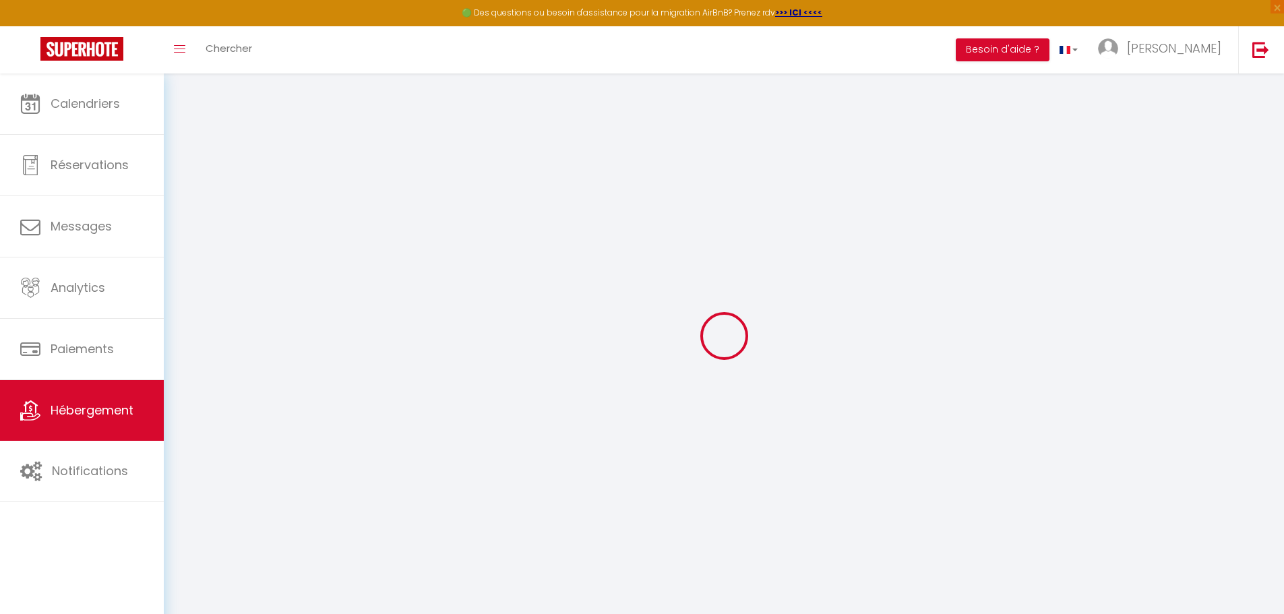
select select
checkbox input "false"
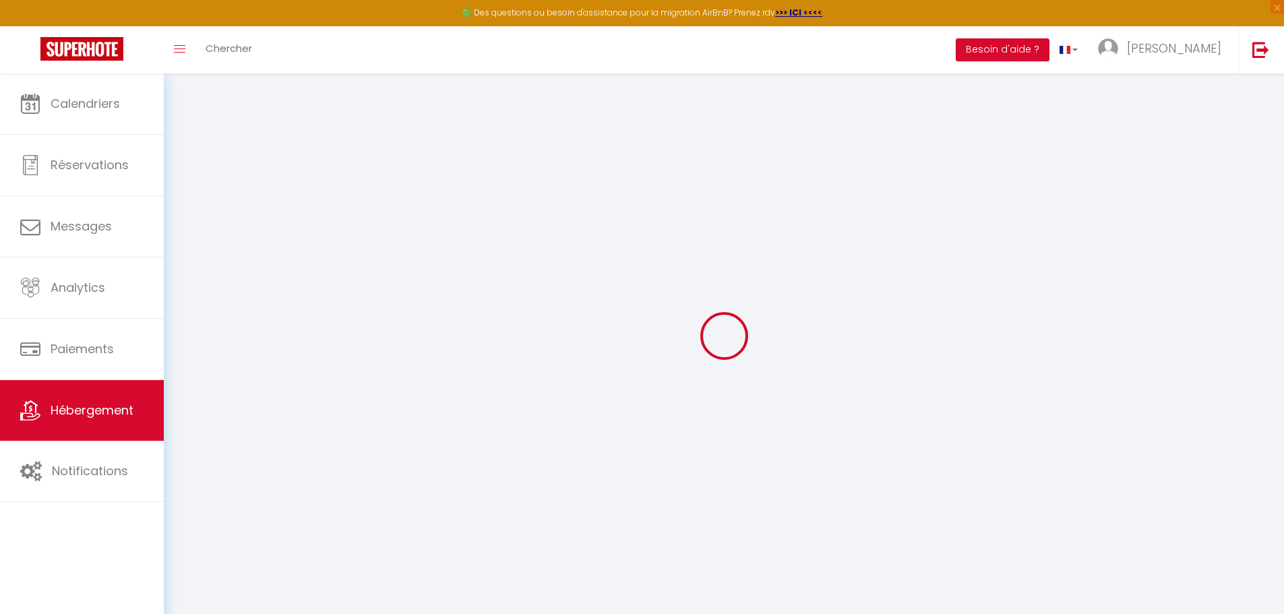
checkbox input "false"
select select
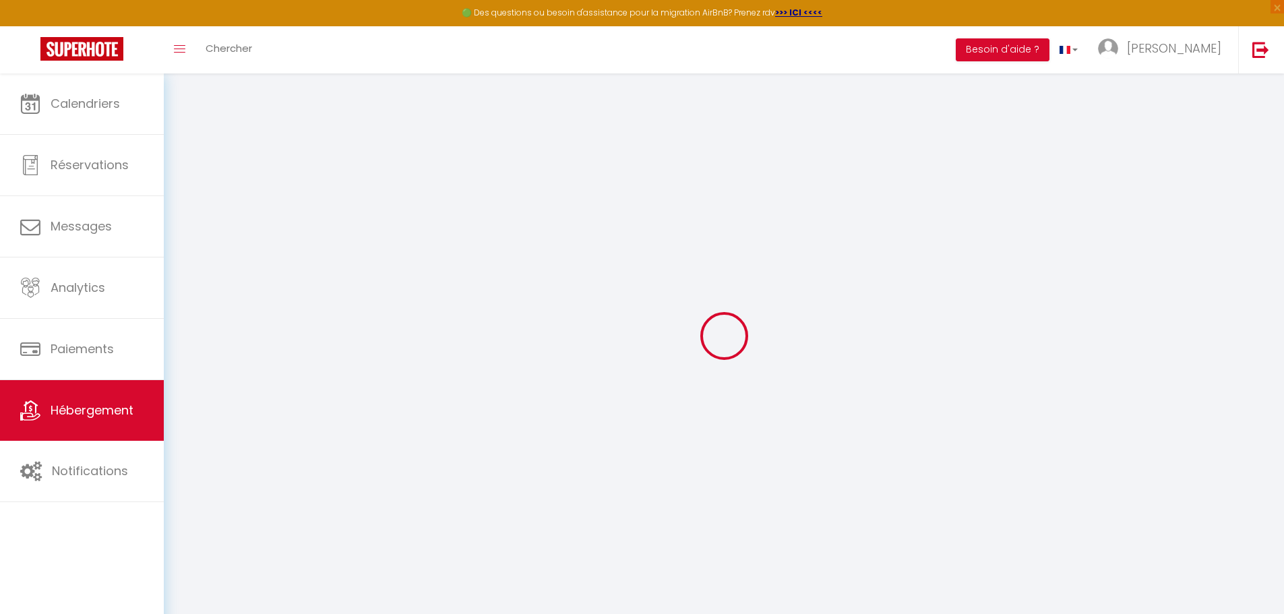
select select
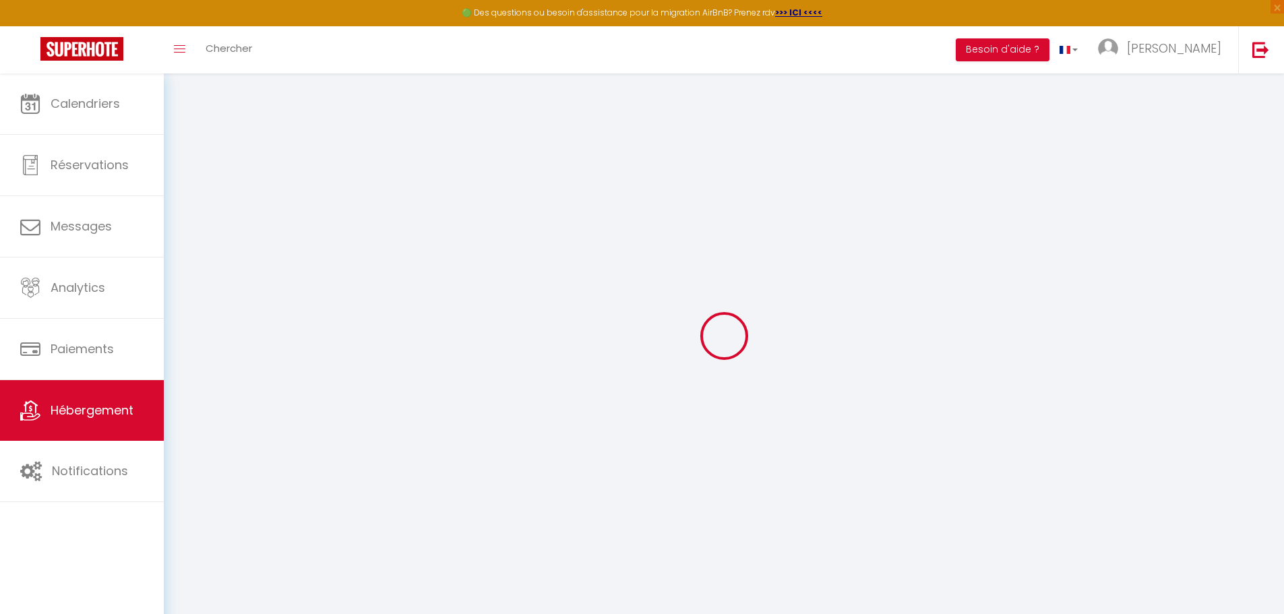
checkbox input "false"
select select
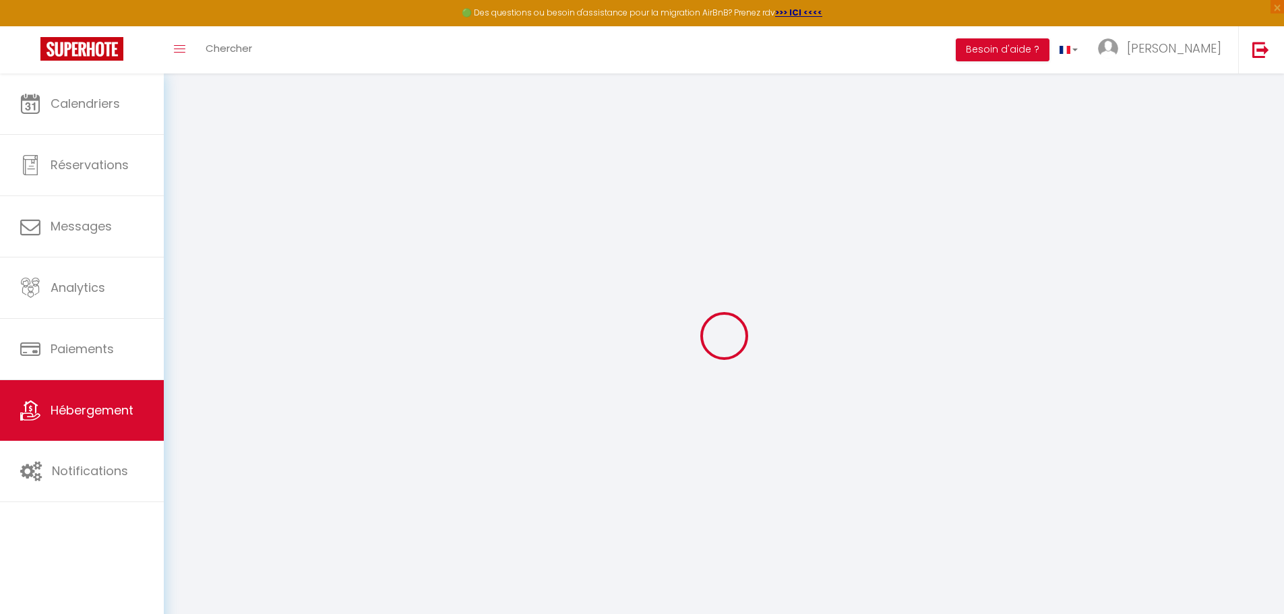
select select
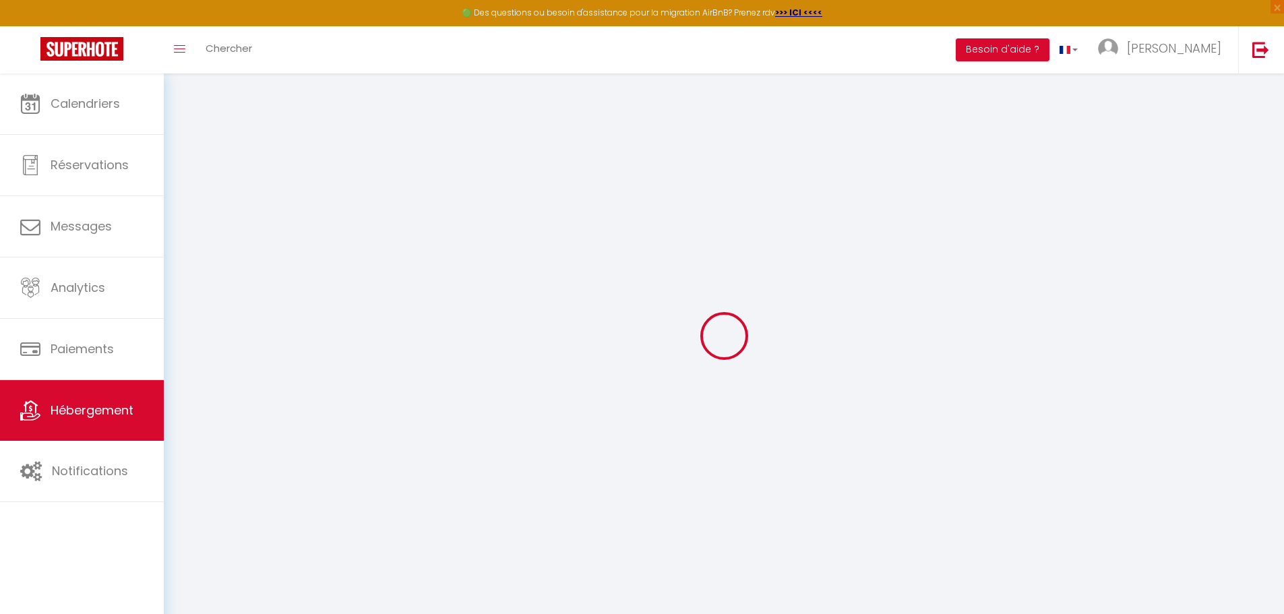
select select
checkbox input "false"
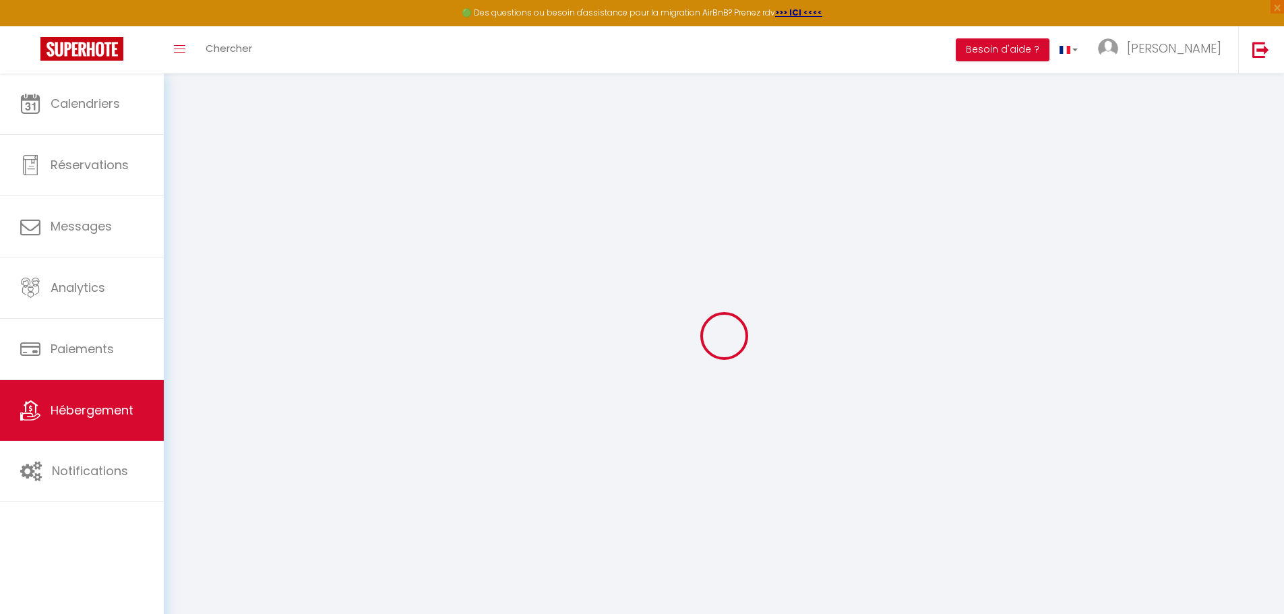
checkbox input "false"
select select
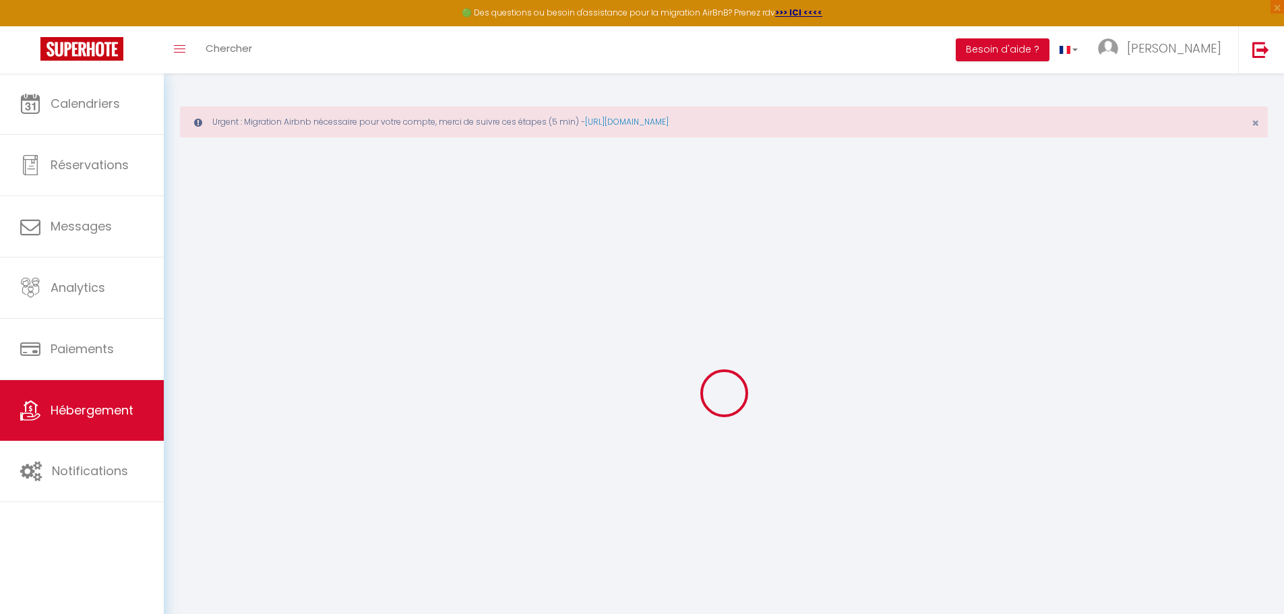
select select
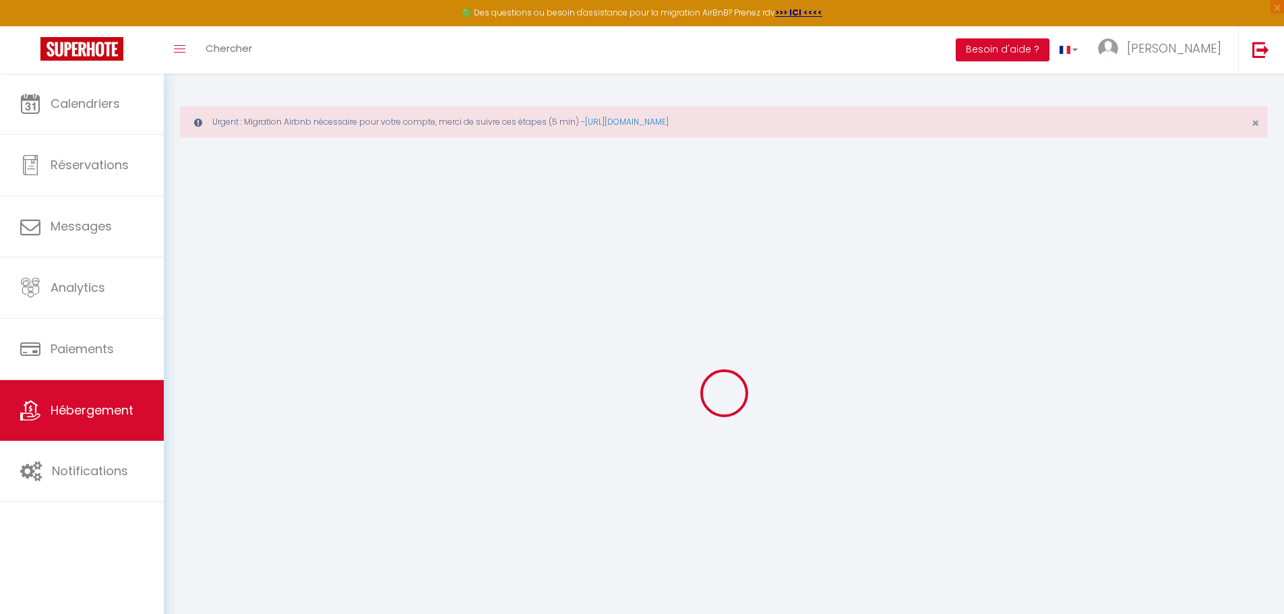
select select
checkbox input "false"
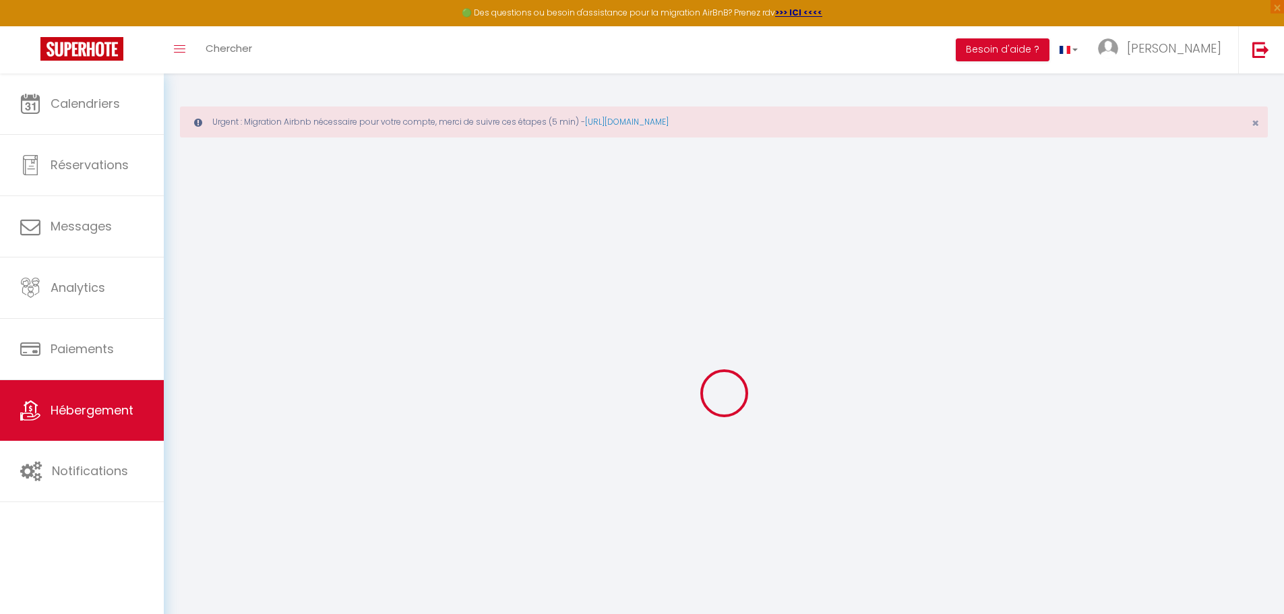
select select
type input "DUPLEX 7 · Le Filet Suspendu-Expérience-WIFI-CLIM"
type input "[PERSON_NAME]"
type input "Dorleans N°8"
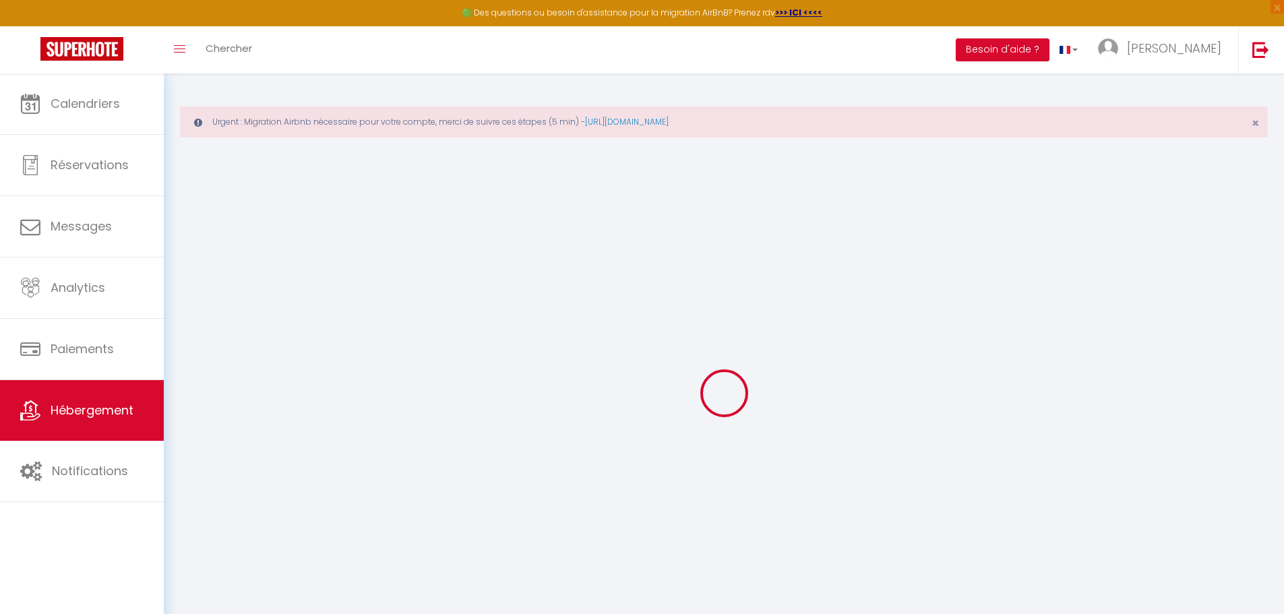
type input "[STREET_ADDRESS]"
type input "83210"
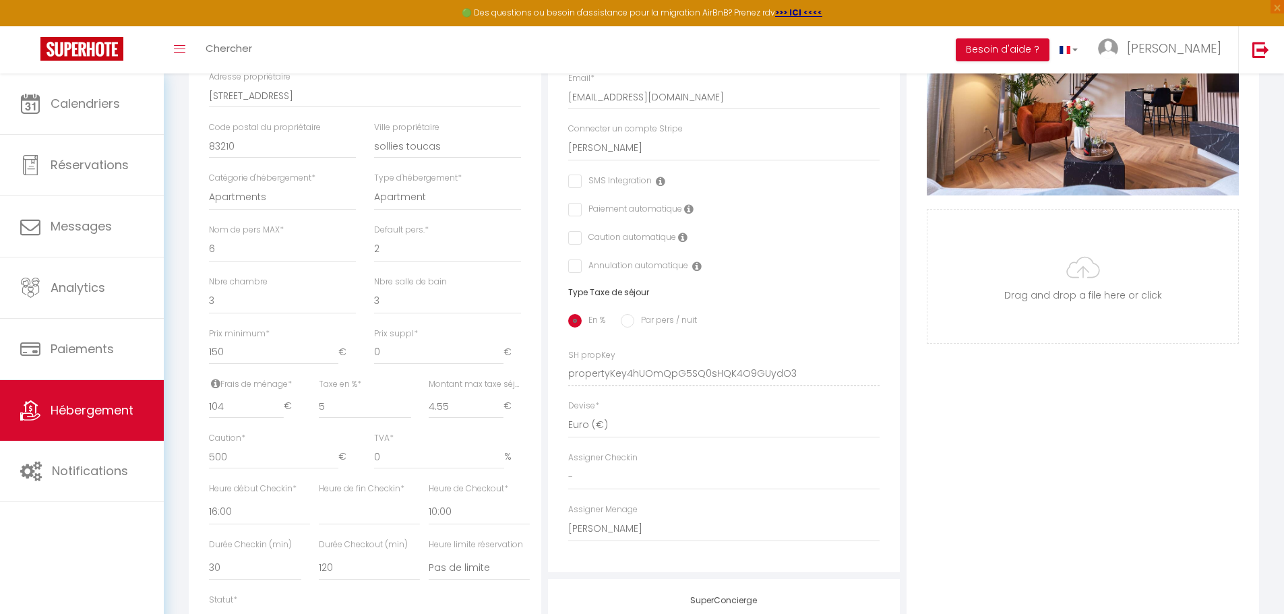
scroll to position [539, 0]
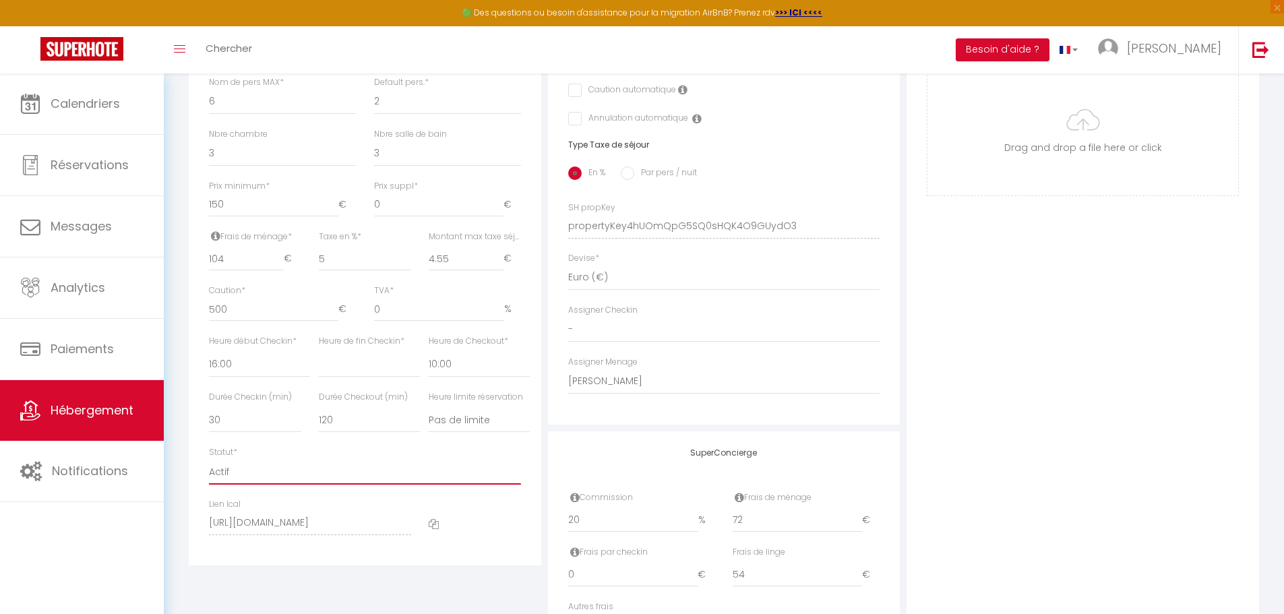
click at [276, 483] on select "Actif Pas actif" at bounding box center [365, 472] width 312 height 26
click at [209, 469] on select "Actif Pas actif" at bounding box center [365, 472] width 312 height 26
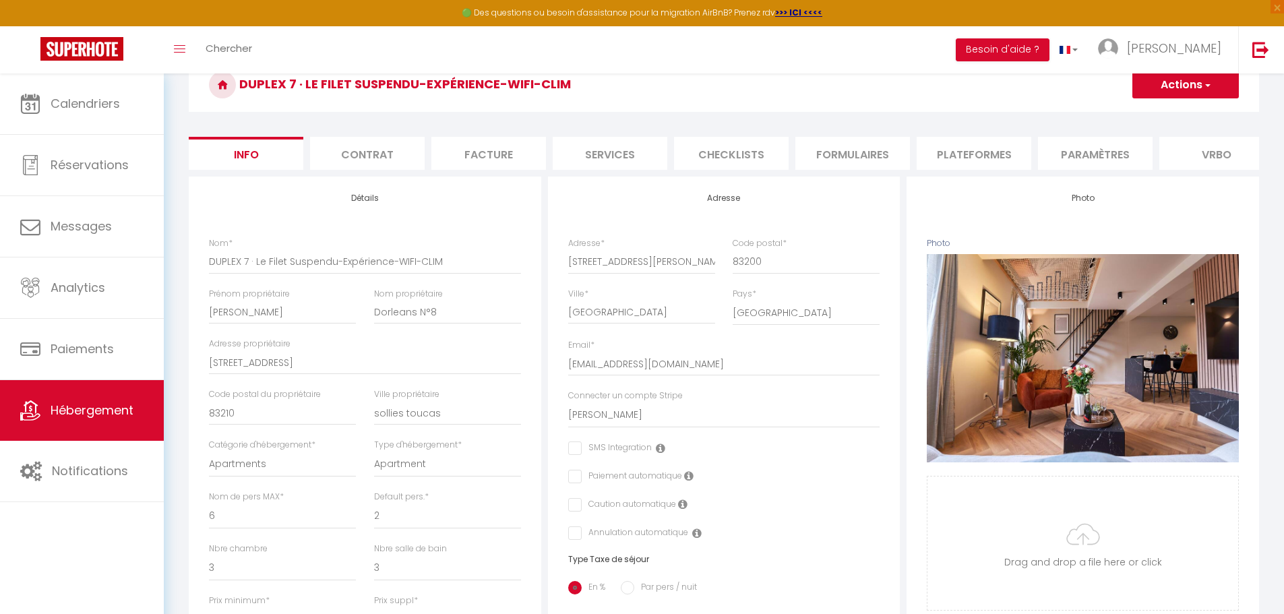
scroll to position [0, 0]
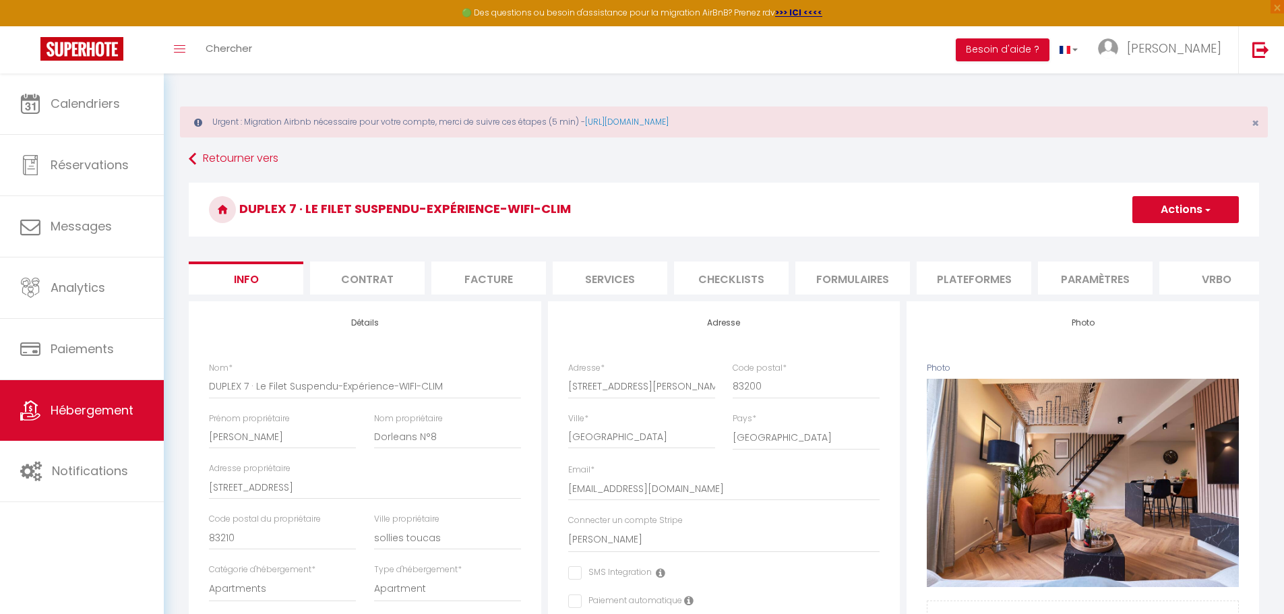
click at [1169, 209] on button "Actions" at bounding box center [1185, 209] width 106 height 27
click at [1146, 237] on input "Enregistrer" at bounding box center [1132, 239] width 50 height 13
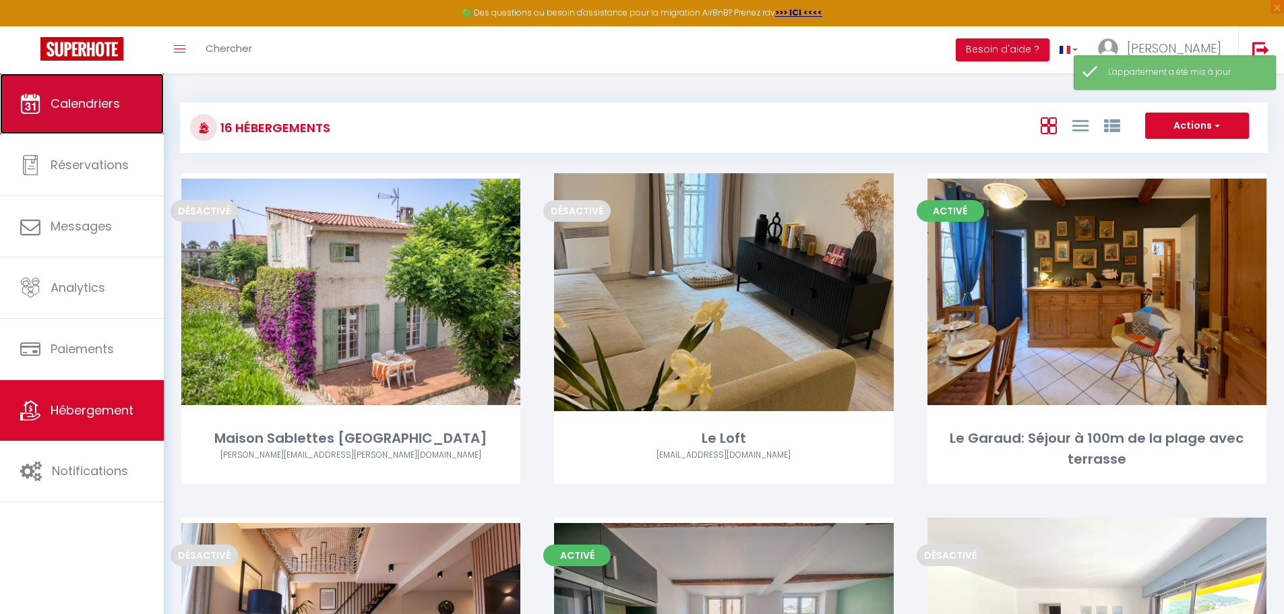
click at [80, 113] on link "Calendriers" at bounding box center [82, 103] width 164 height 61
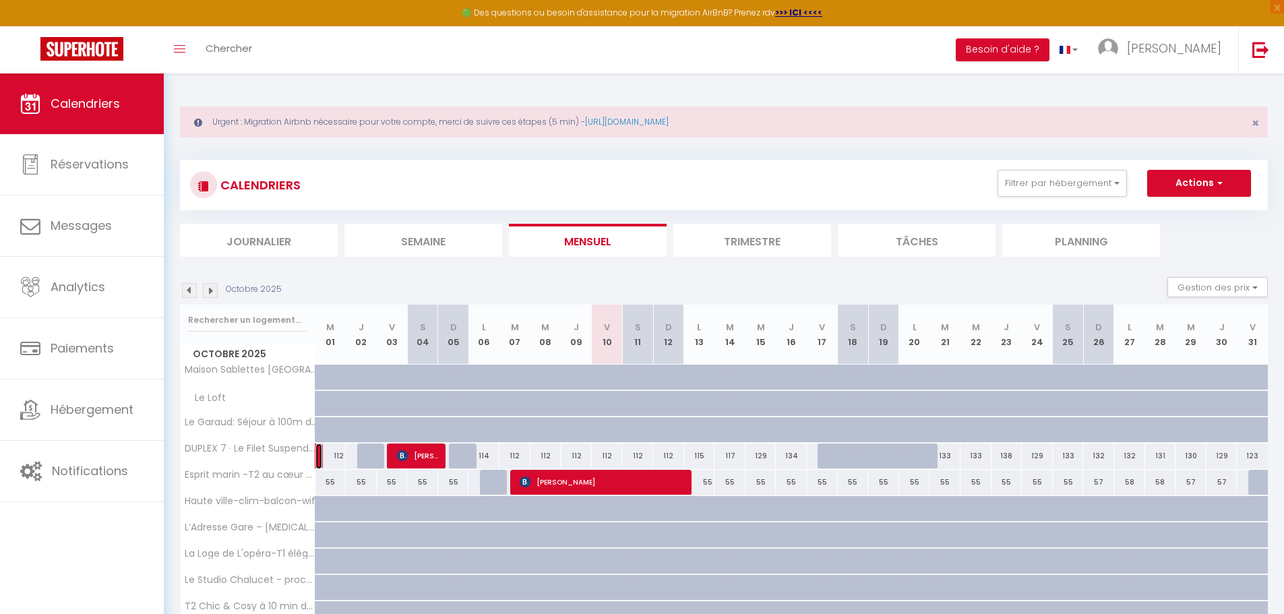
click at [321, 454] on link at bounding box center [318, 456] width 7 height 26
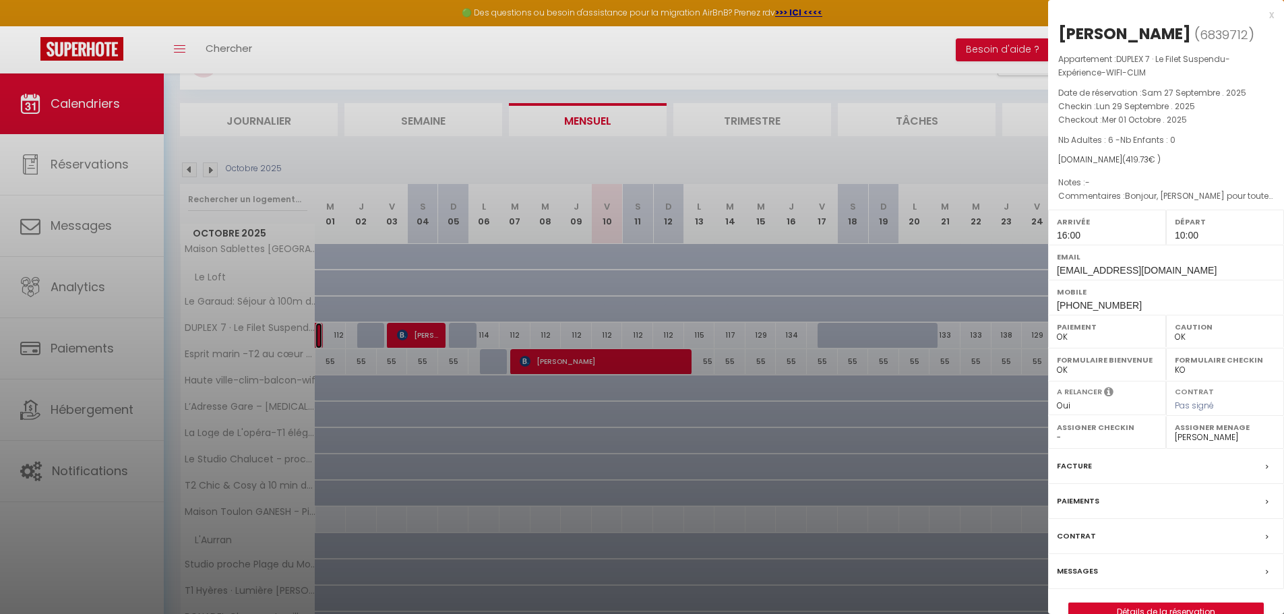
scroll to position [135, 0]
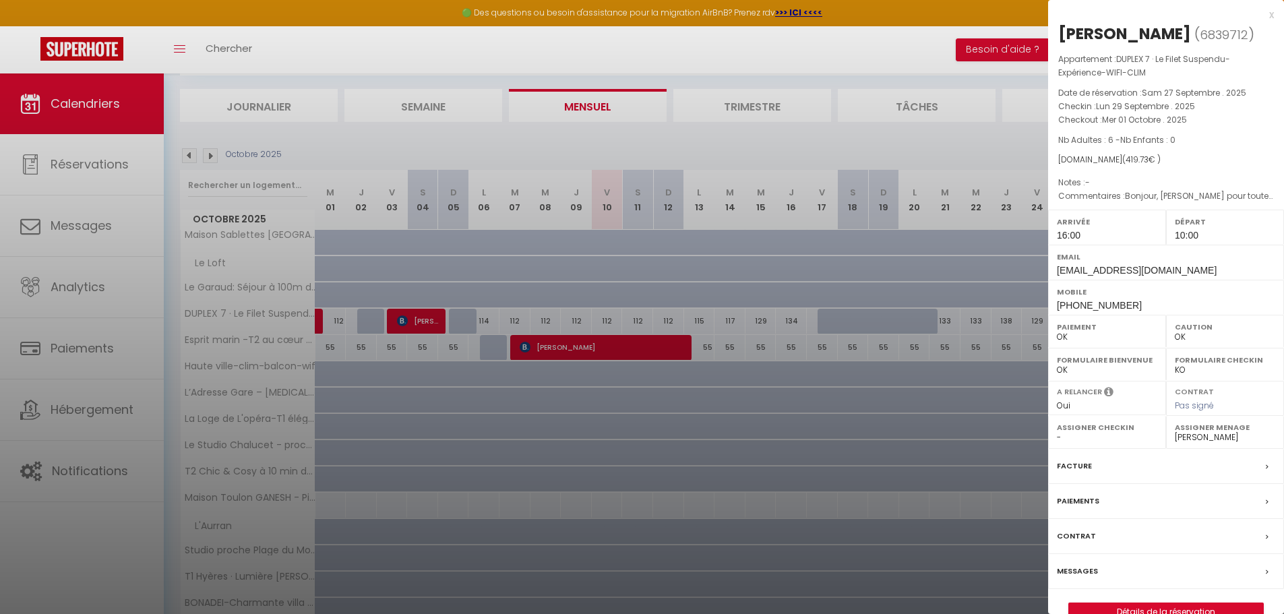
click at [186, 154] on div at bounding box center [642, 307] width 1284 height 614
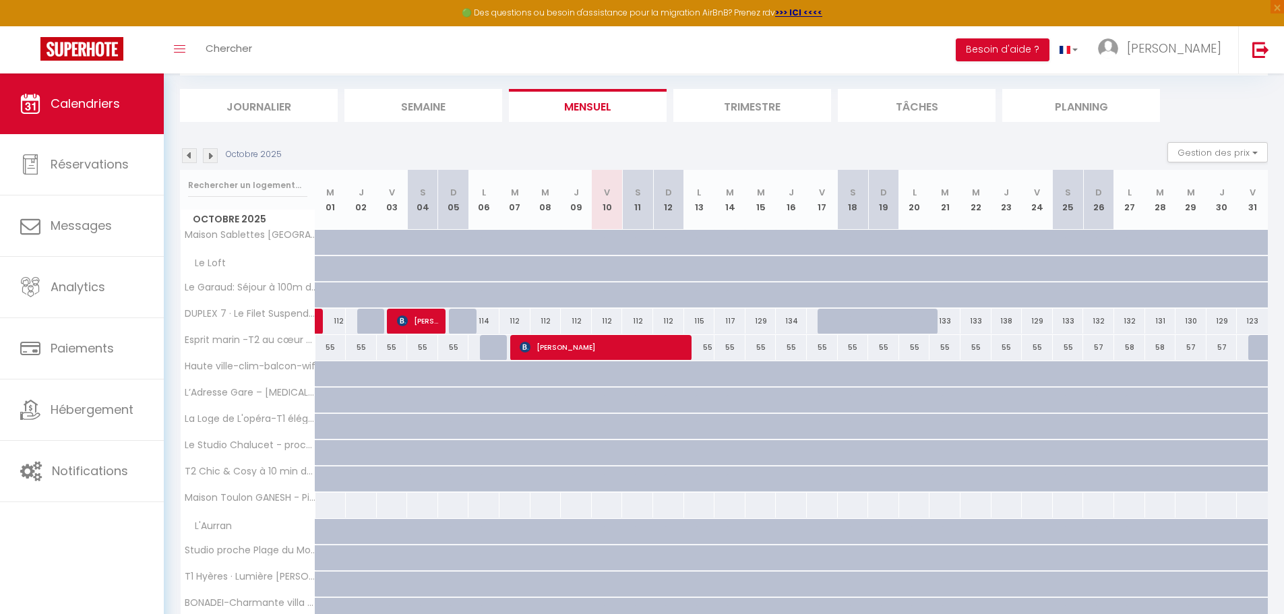
click at [187, 156] on img at bounding box center [189, 155] width 15 height 15
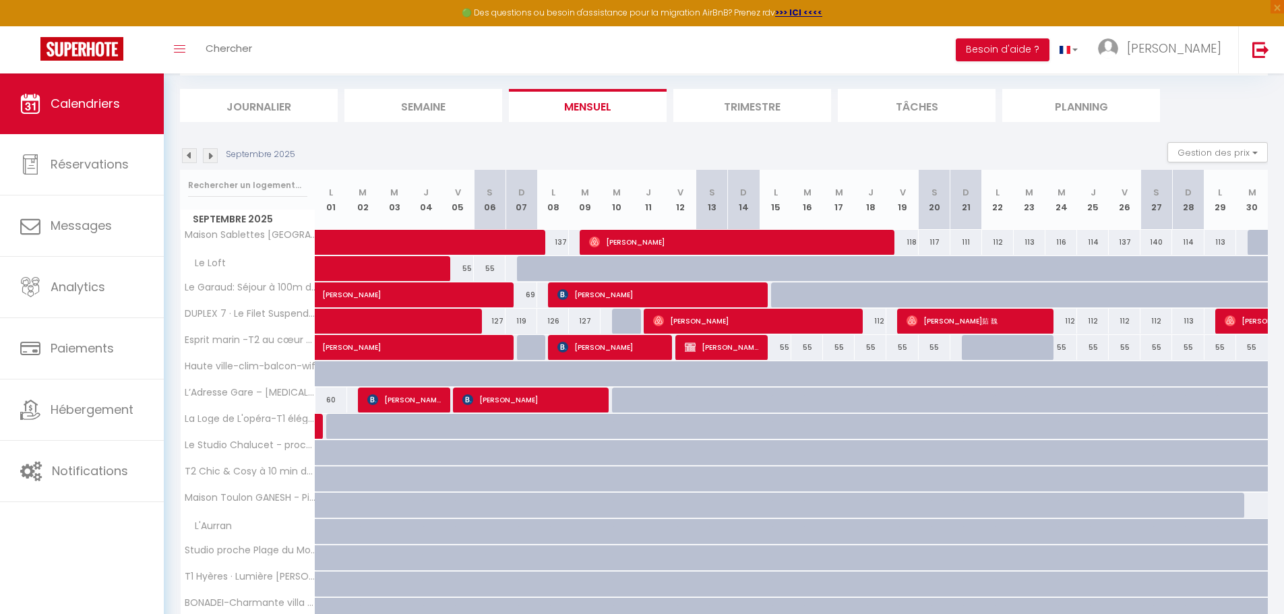
click at [206, 159] on img at bounding box center [210, 155] width 15 height 15
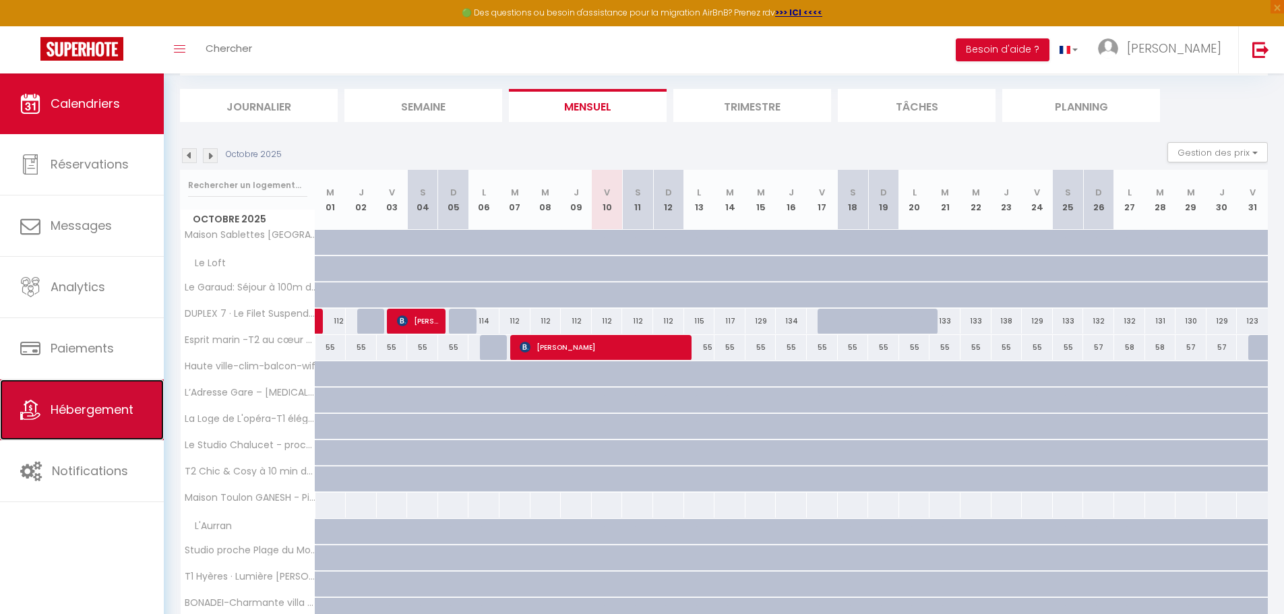
click at [96, 412] on span "Hébergement" at bounding box center [92, 409] width 83 height 17
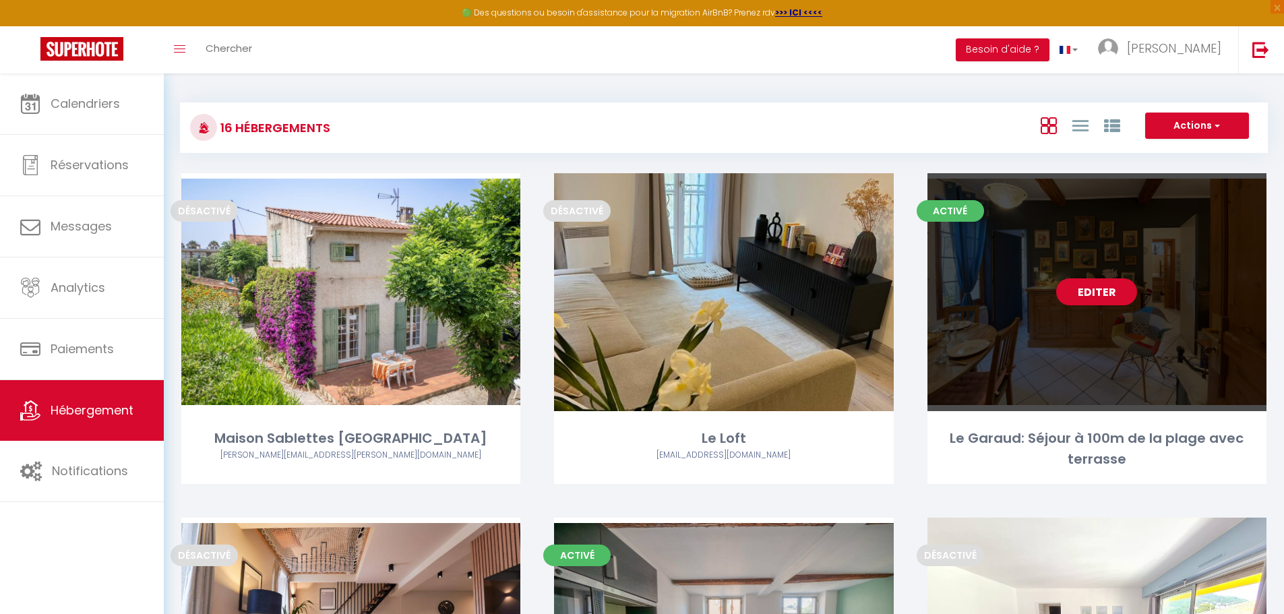
click at [1103, 289] on link "Editer" at bounding box center [1096, 291] width 81 height 27
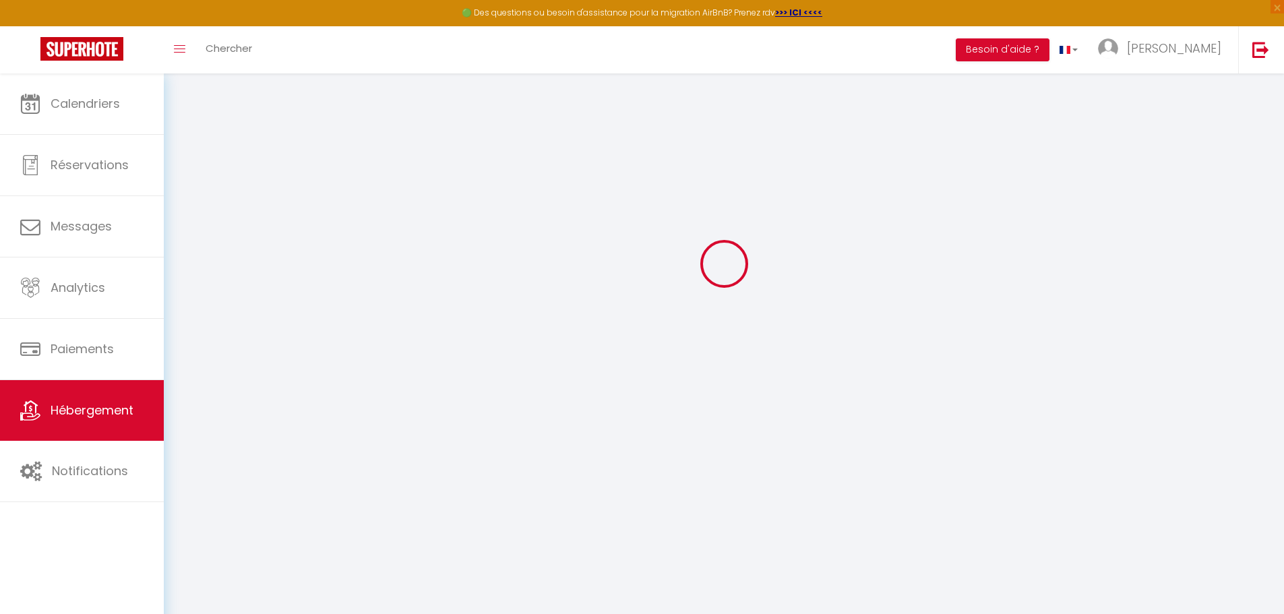
scroll to position [73, 0]
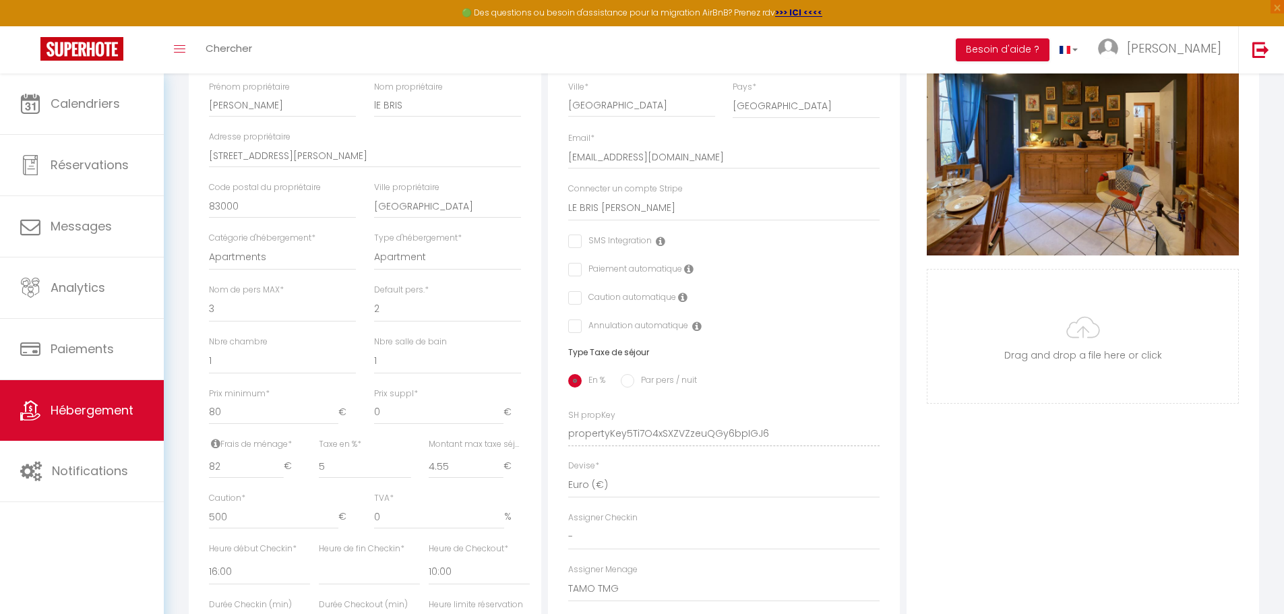
scroll to position [545, 0]
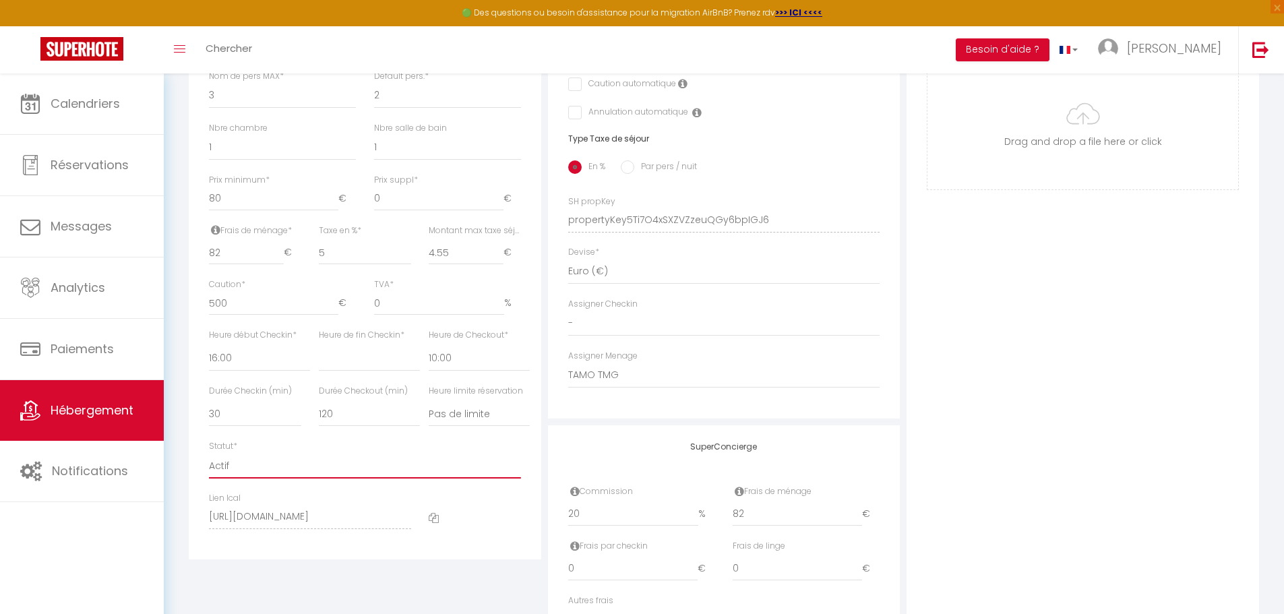
click at [282, 478] on select "Actif Pas actif" at bounding box center [365, 466] width 312 height 26
click at [209, 463] on select "Actif Pas actif" at bounding box center [365, 466] width 312 height 26
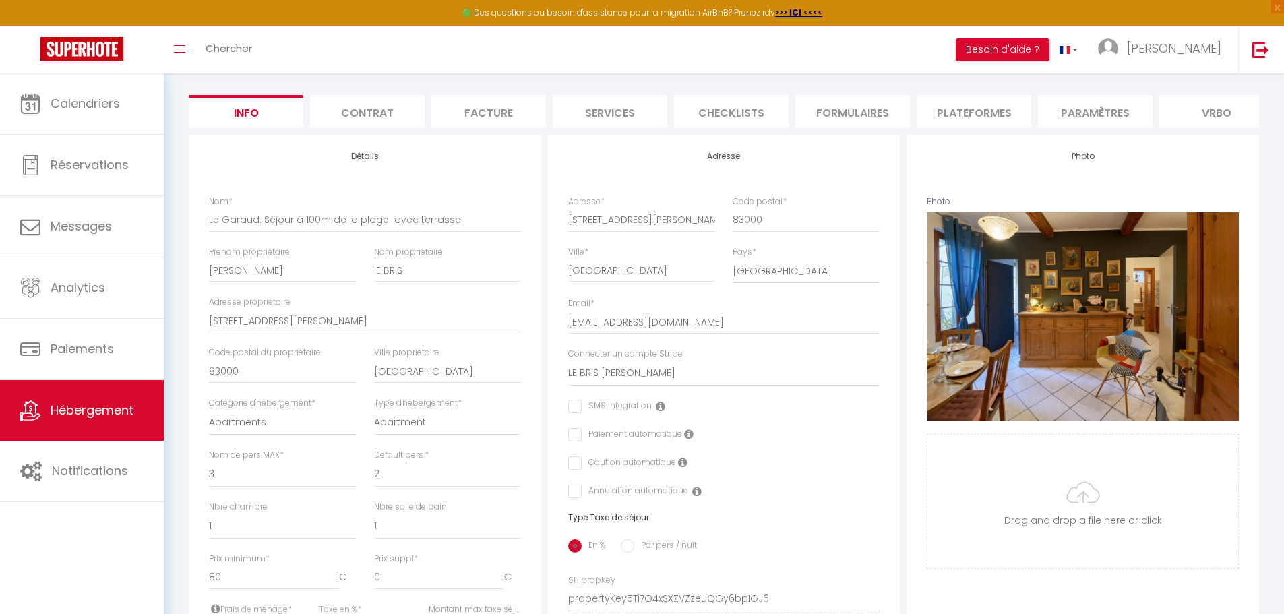
scroll to position [0, 0]
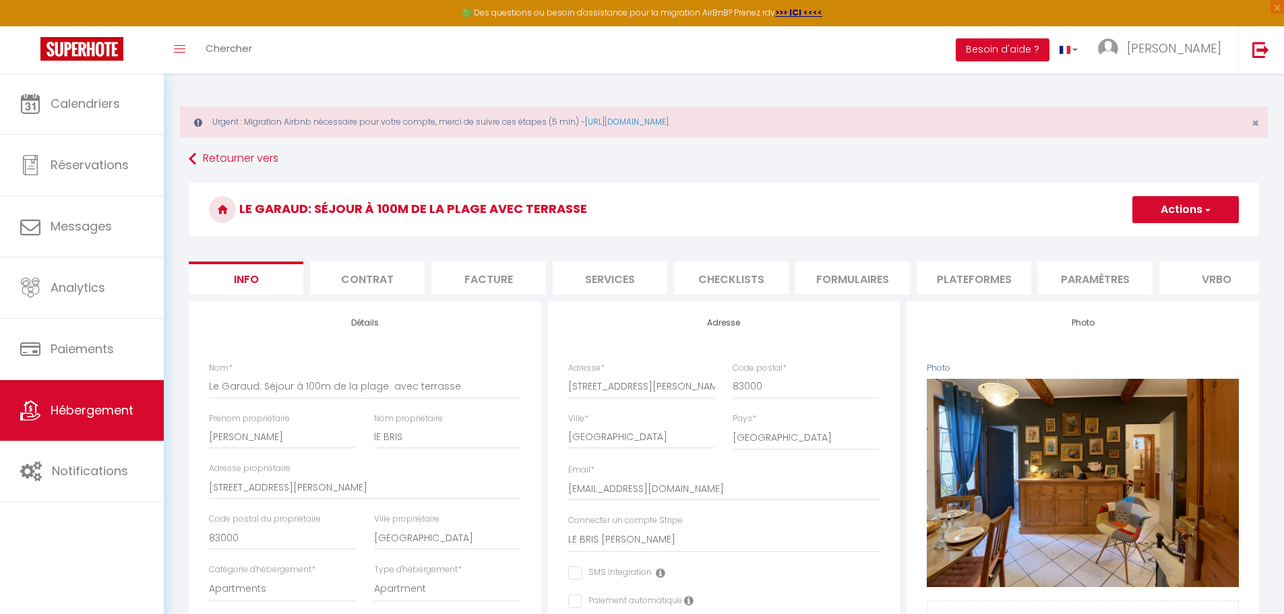
click at [1175, 202] on button "Actions" at bounding box center [1185, 209] width 106 height 27
click at [1127, 241] on input "Enregistrer" at bounding box center [1132, 239] width 50 height 13
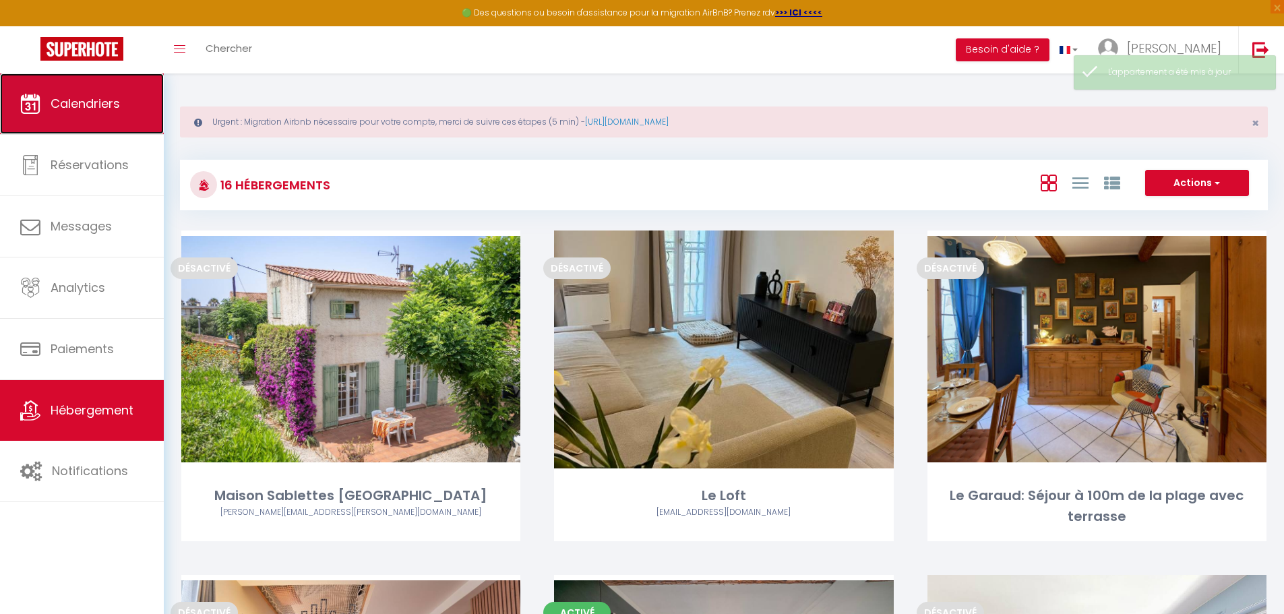
click at [106, 118] on link "Calendriers" at bounding box center [82, 103] width 164 height 61
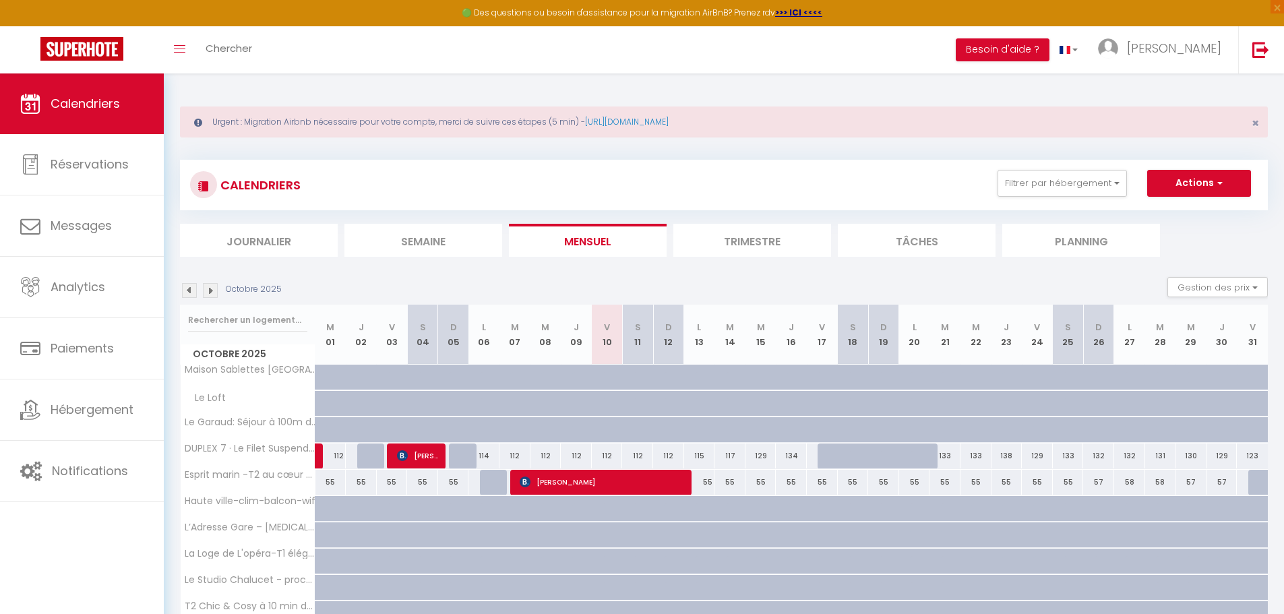
click at [188, 290] on img at bounding box center [189, 290] width 15 height 15
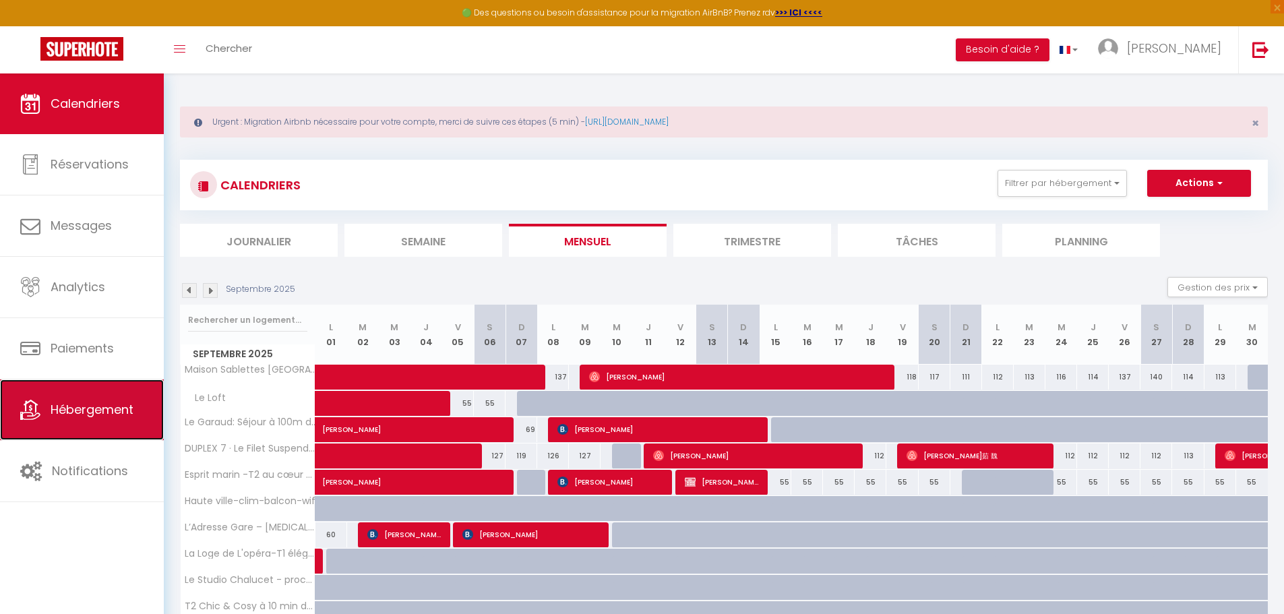
click at [97, 397] on link "Hébergement" at bounding box center [82, 409] width 164 height 61
